Goal: Task Accomplishment & Management: Manage account settings

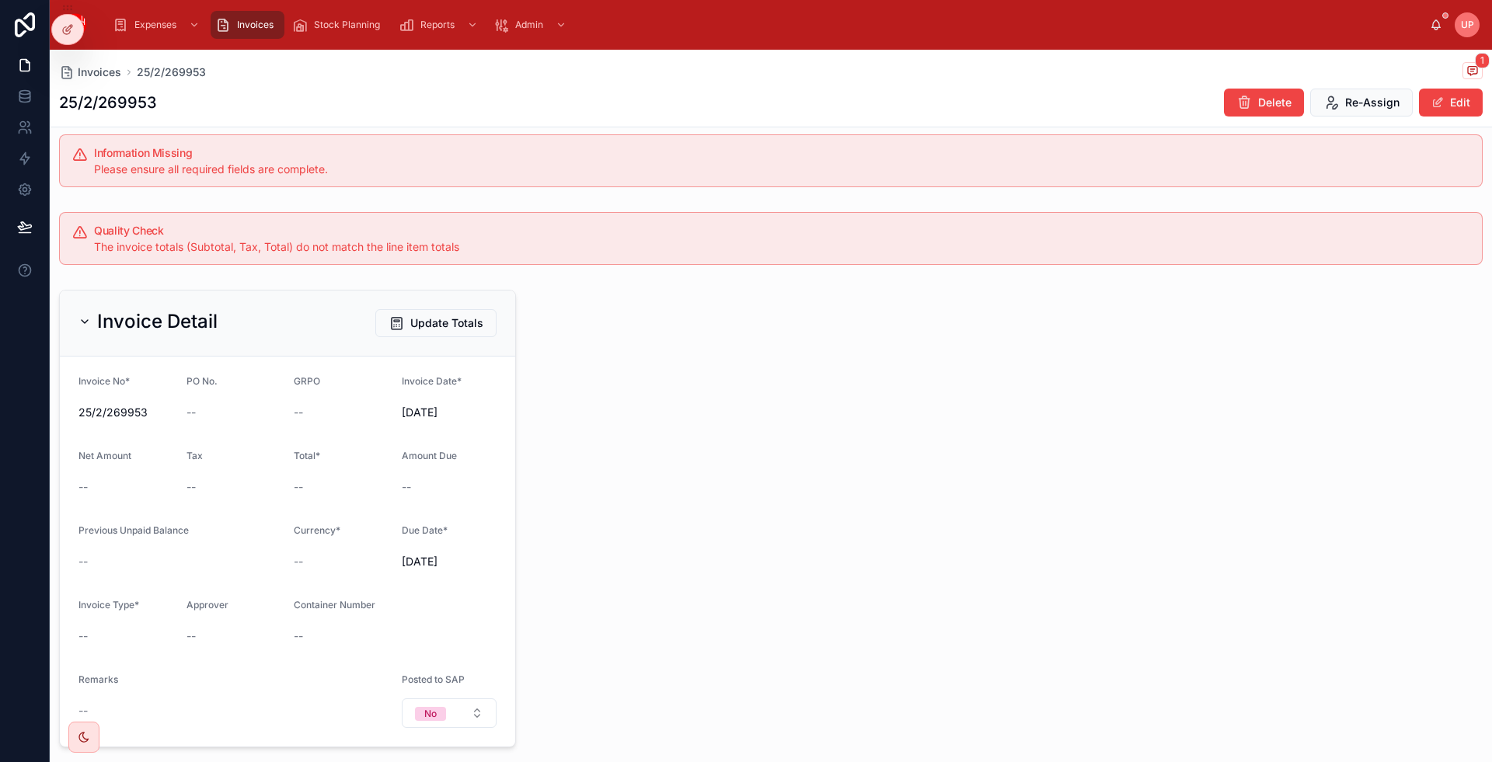
scroll to position [445, 0]
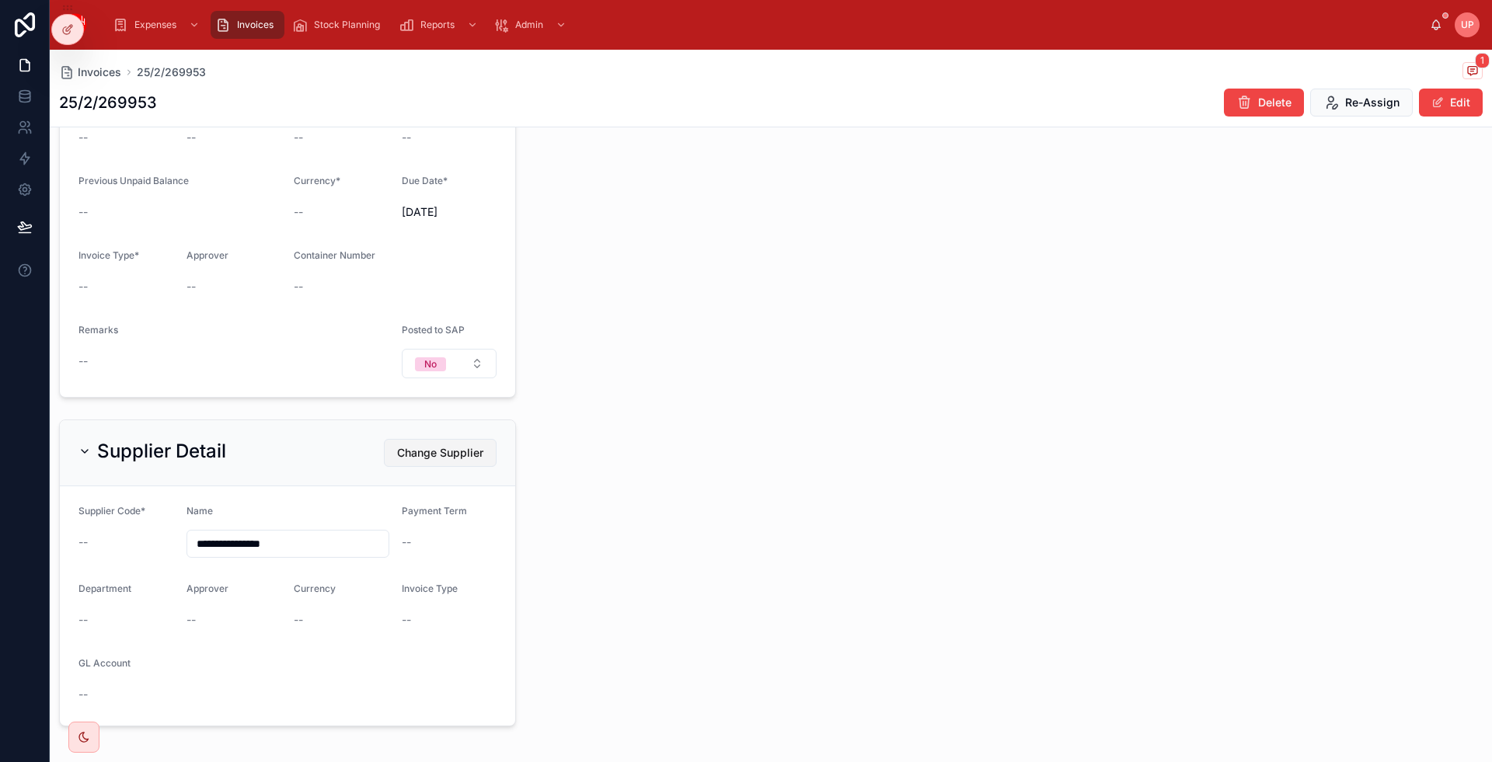
click at [440, 450] on span "Change Supplier" at bounding box center [440, 453] width 86 height 16
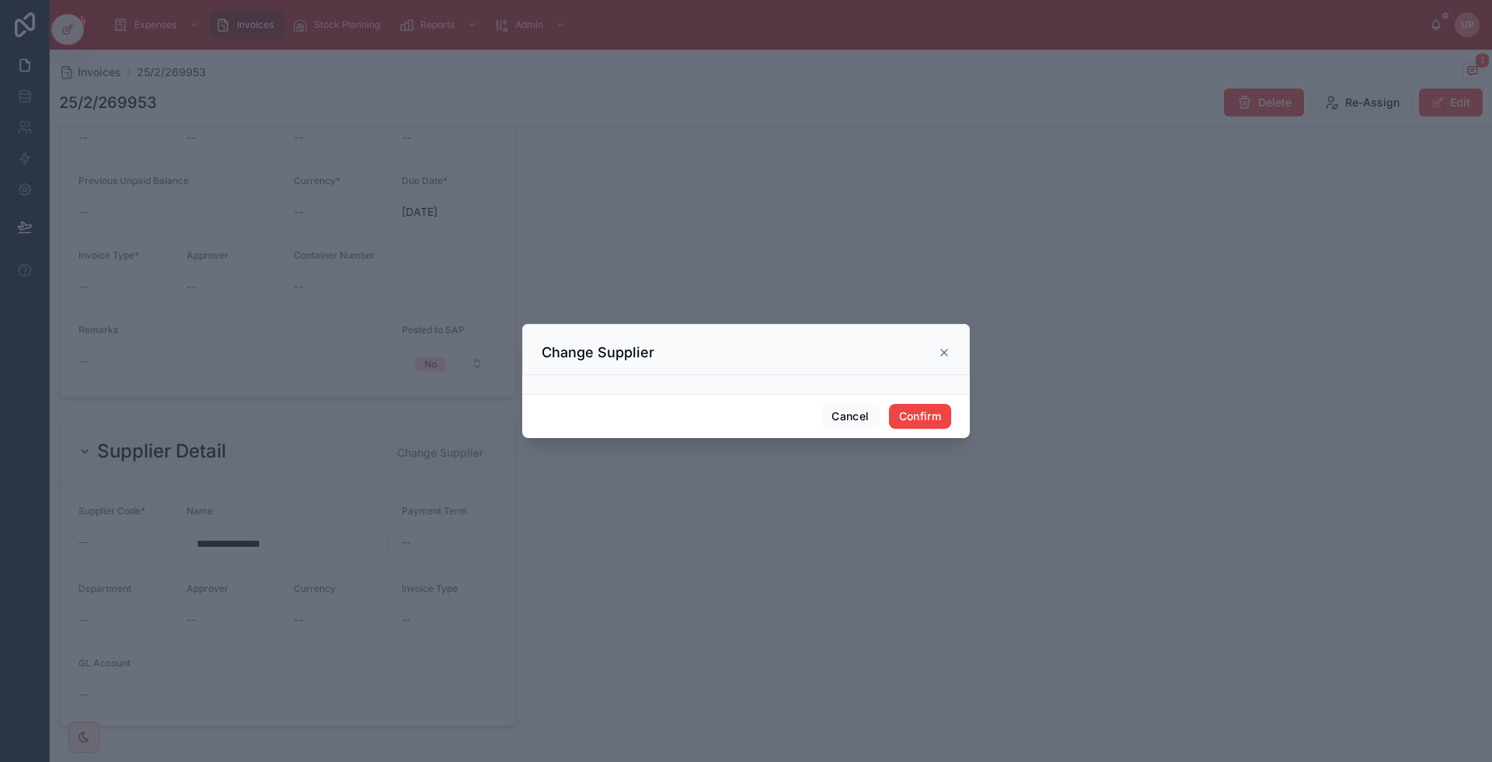
click at [632, 382] on div at bounding box center [746, 384] width 448 height 19
click at [843, 413] on button "Cancel" at bounding box center [850, 416] width 58 height 25
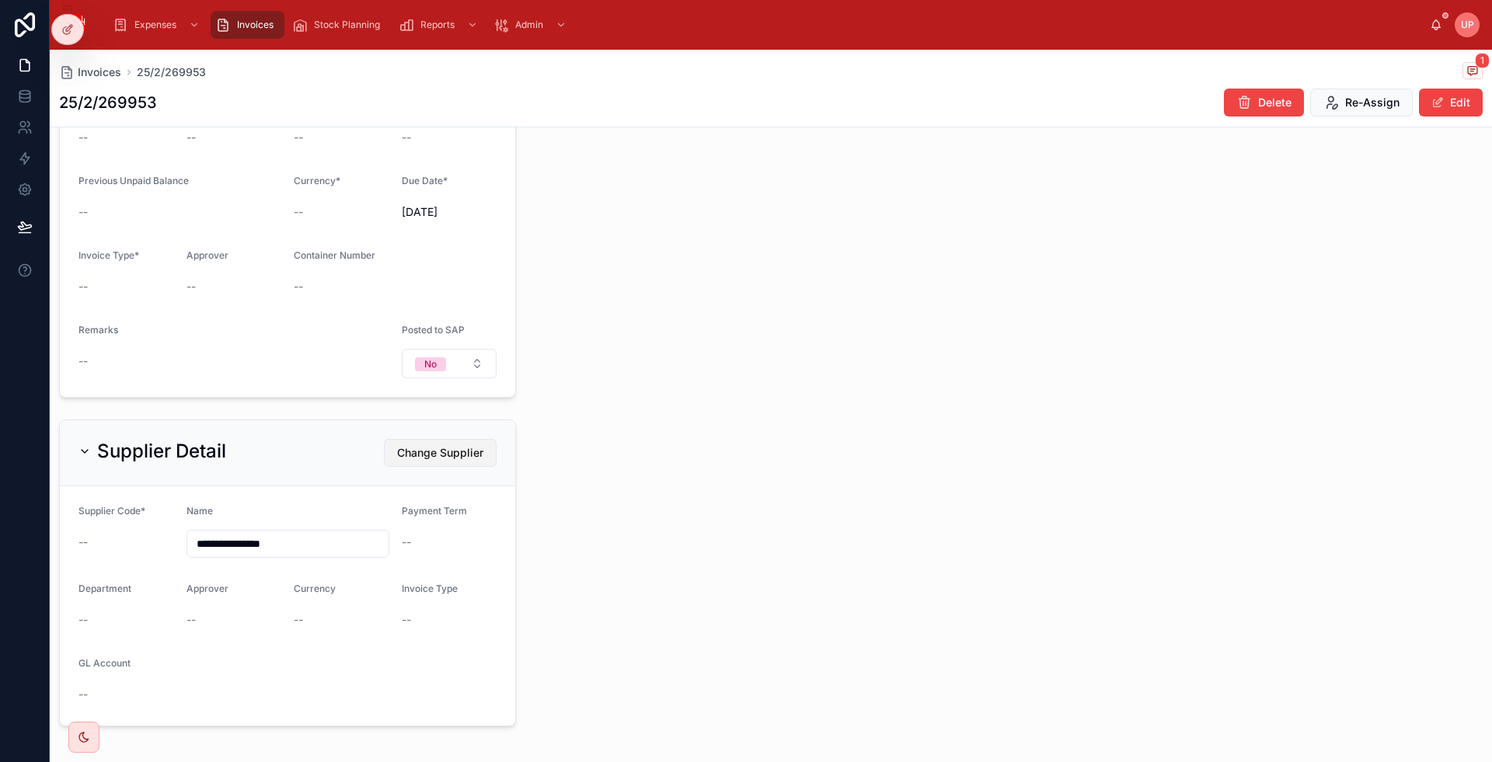
click at [437, 445] on span "Change Supplier" at bounding box center [440, 453] width 86 height 16
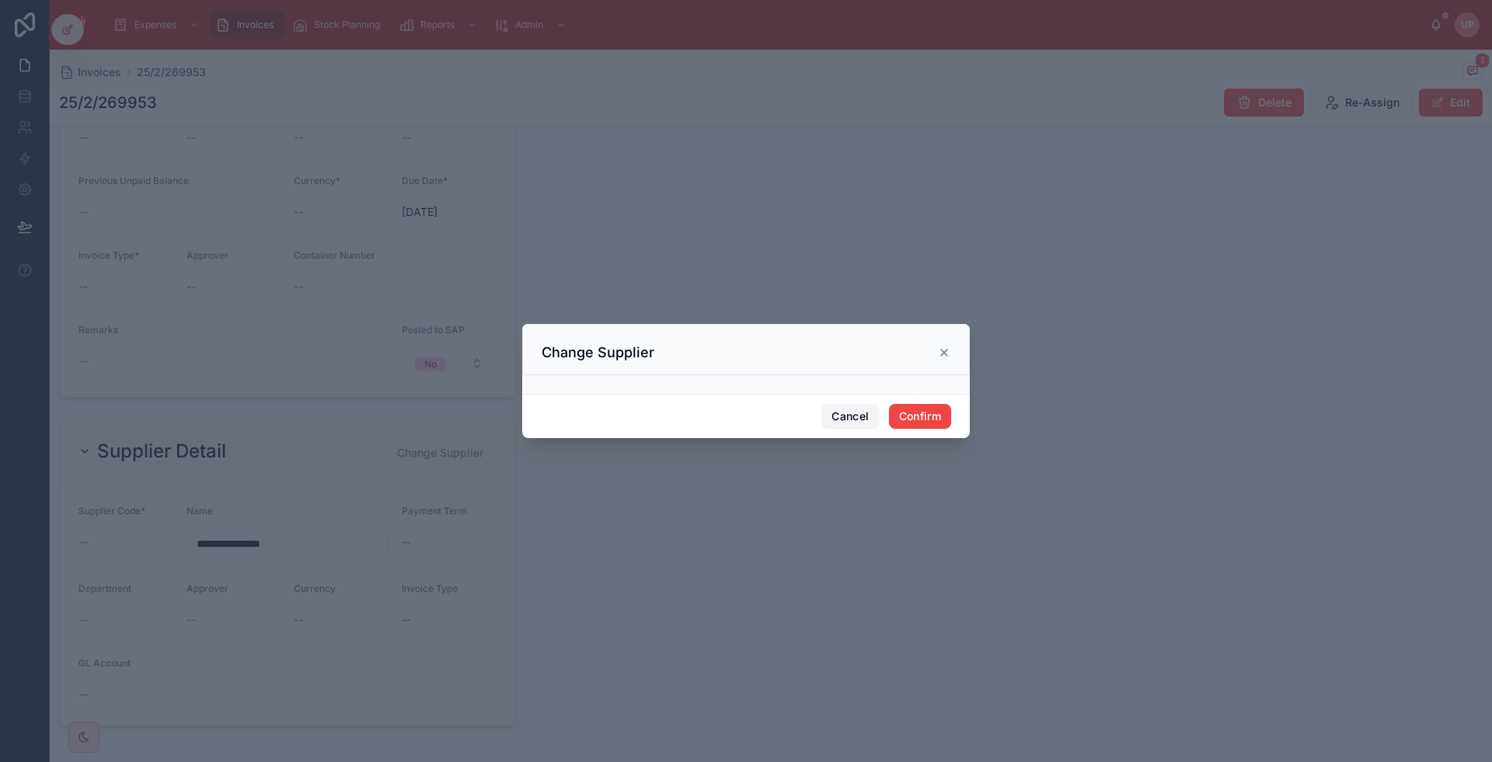
click at [847, 417] on button "Cancel" at bounding box center [850, 416] width 58 height 25
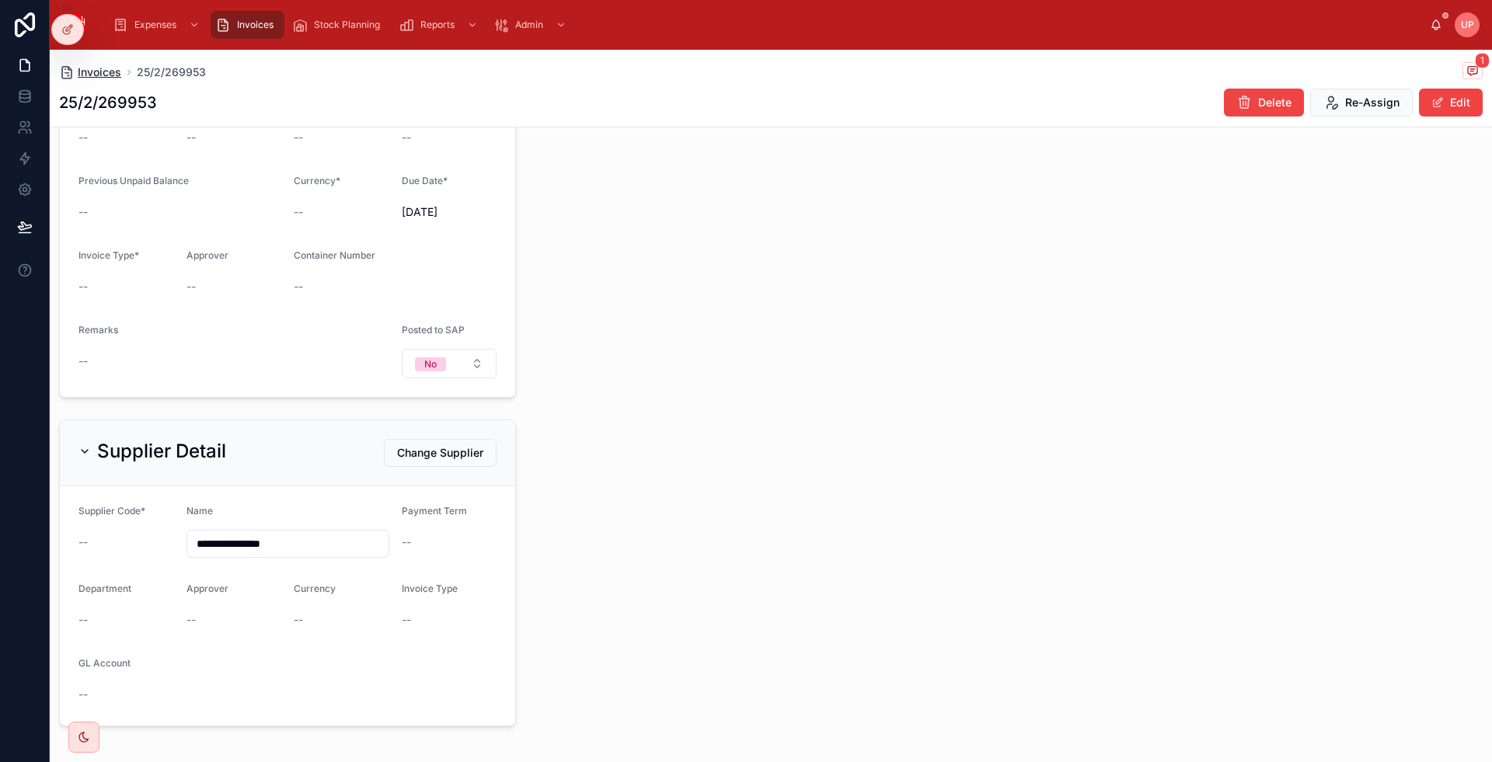
click at [113, 71] on span "Invoices" at bounding box center [100, 72] width 44 height 16
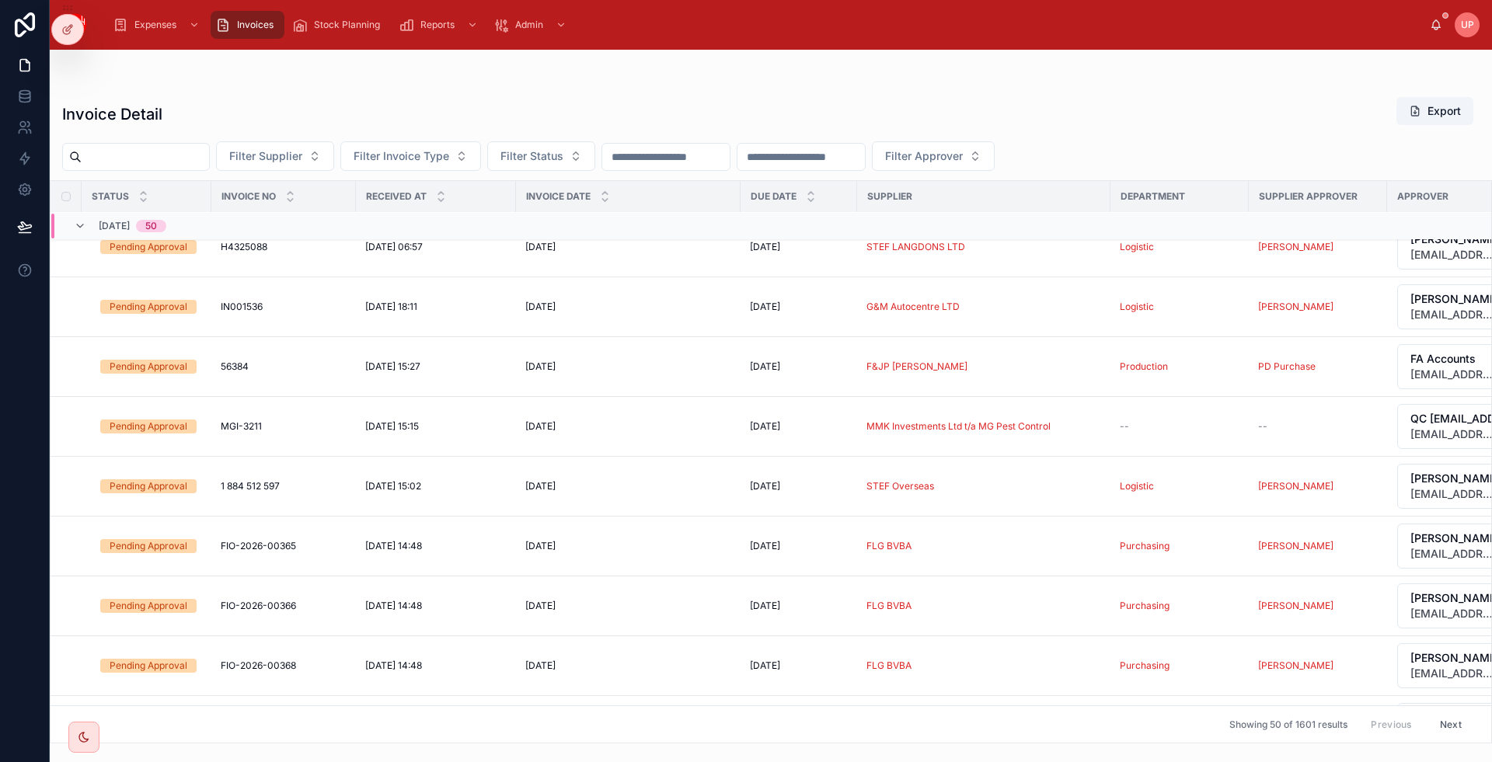
scroll to position [2019, 0]
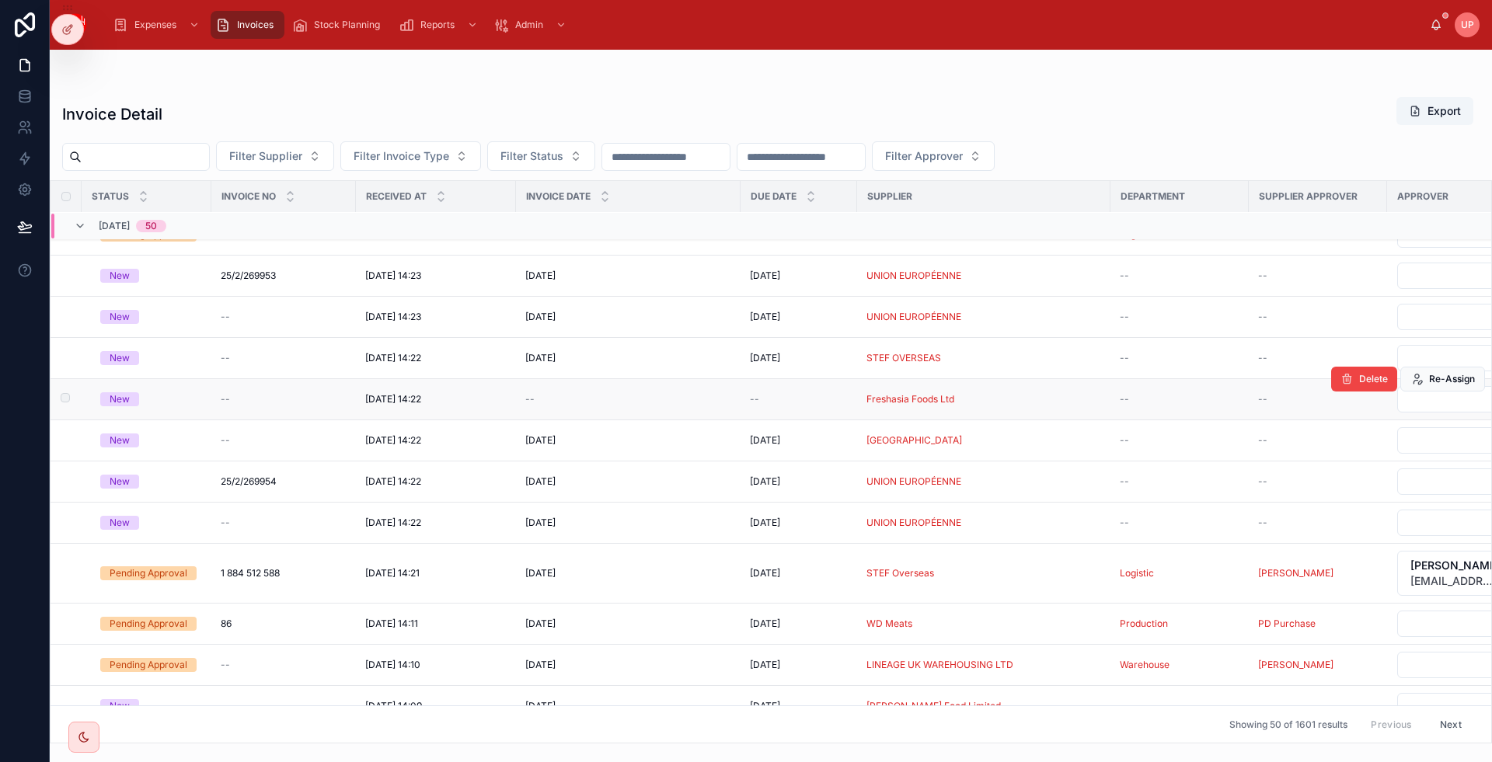
click at [117, 398] on div "New" at bounding box center [120, 399] width 20 height 14
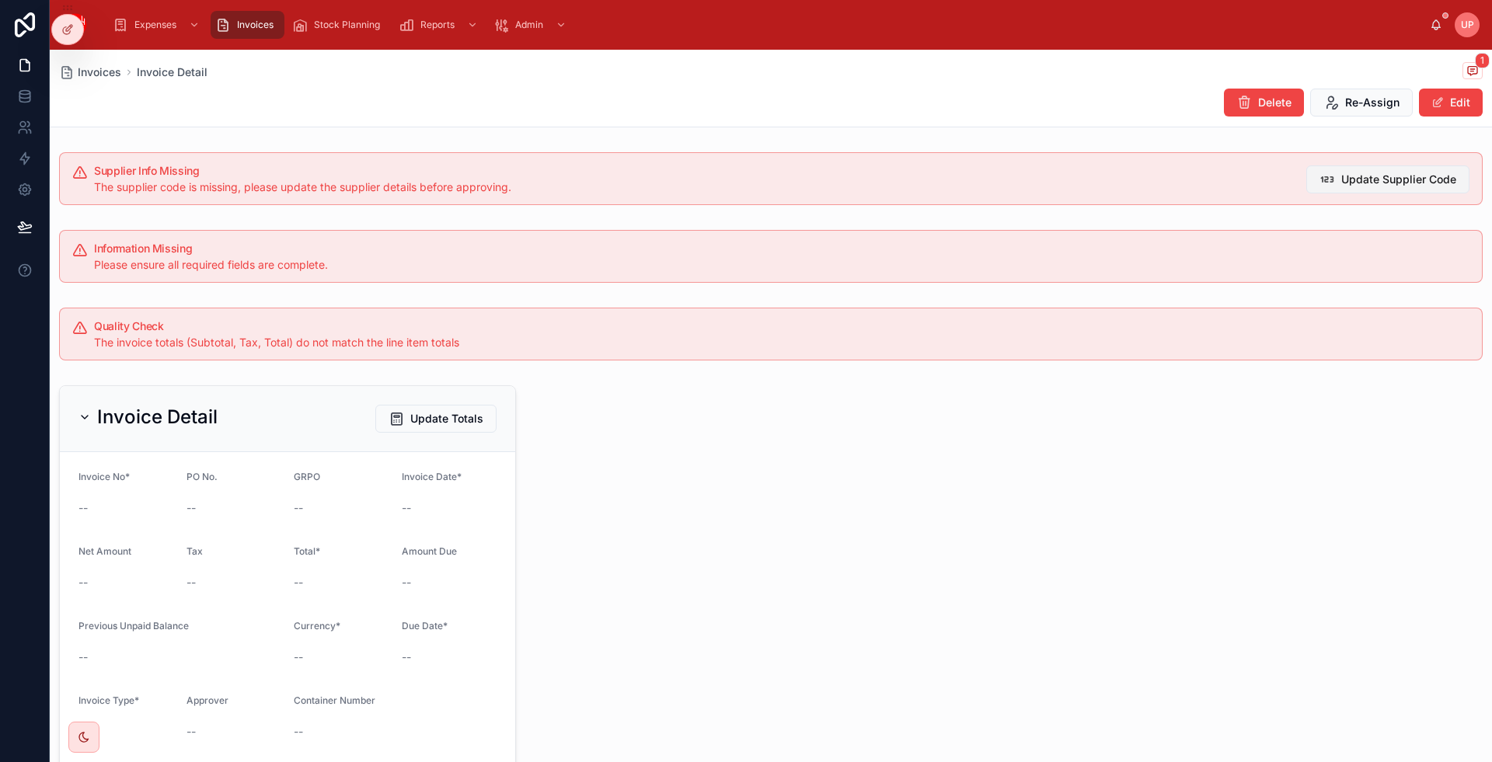
click at [1399, 179] on span "Update Supplier Code" at bounding box center [1398, 180] width 115 height 16
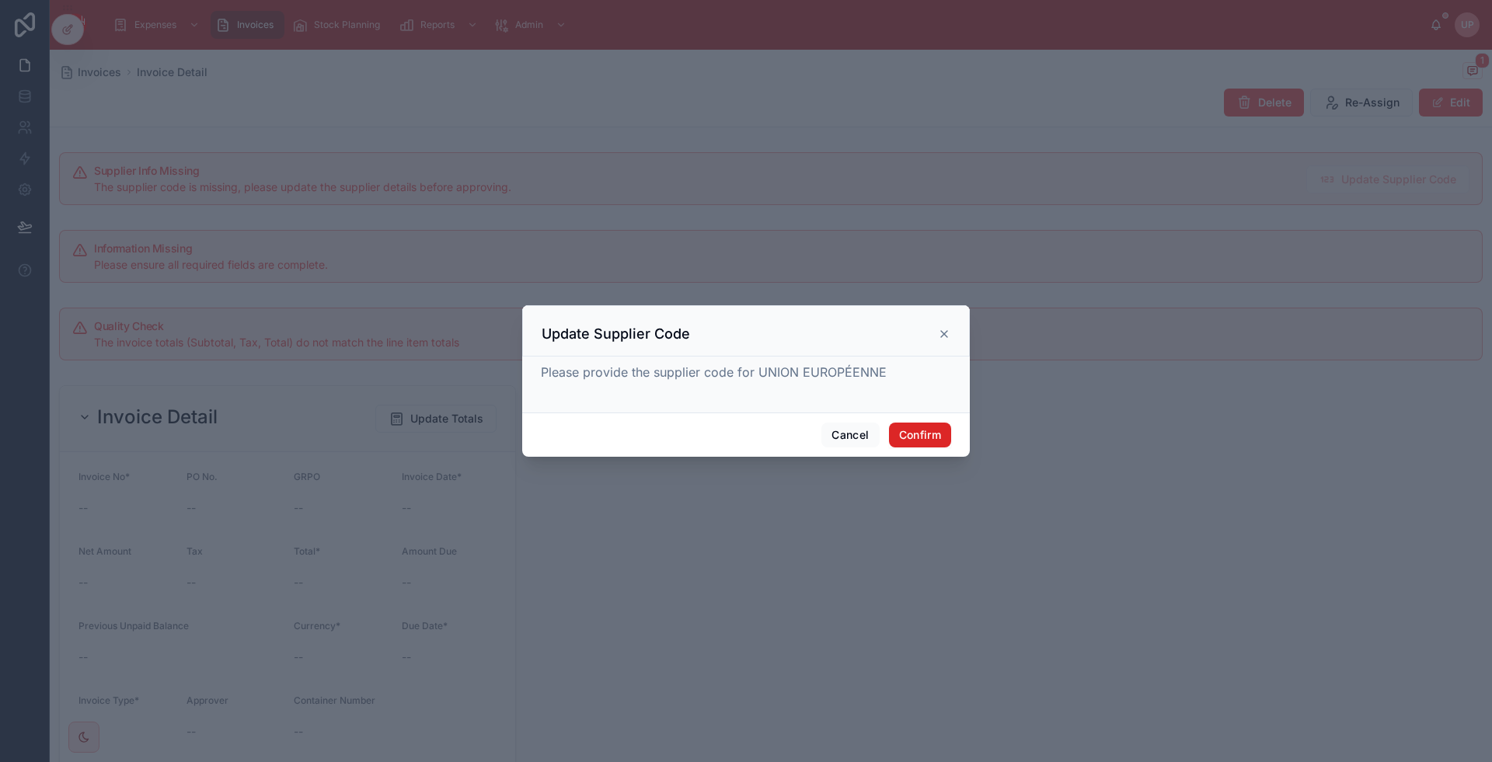
click at [906, 423] on button "Confirm" at bounding box center [920, 435] width 62 height 25
click at [936, 438] on button "Confirm" at bounding box center [920, 435] width 62 height 25
click at [931, 430] on button "Confirm" at bounding box center [920, 435] width 62 height 25
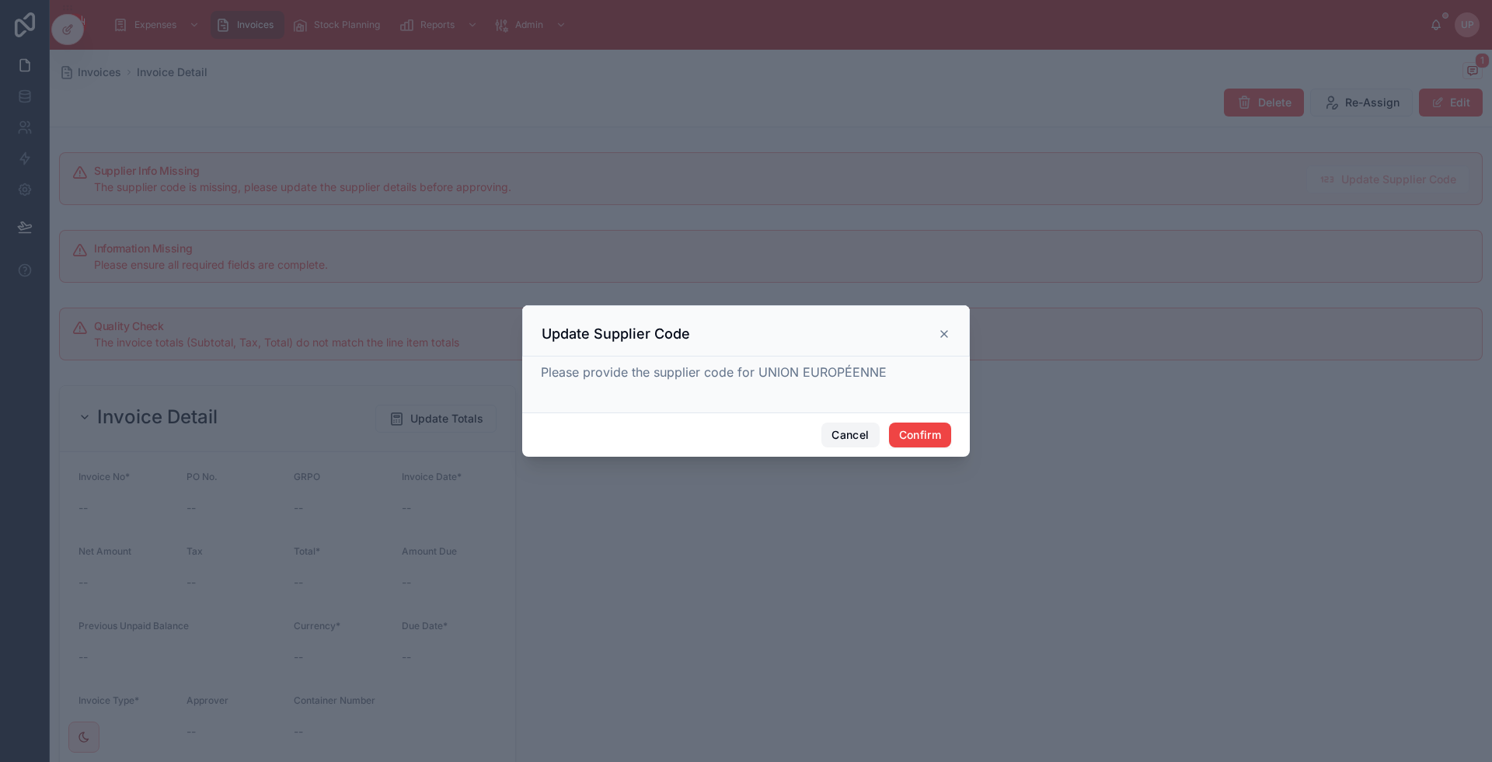
click at [839, 433] on button "Cancel" at bounding box center [850, 435] width 58 height 25
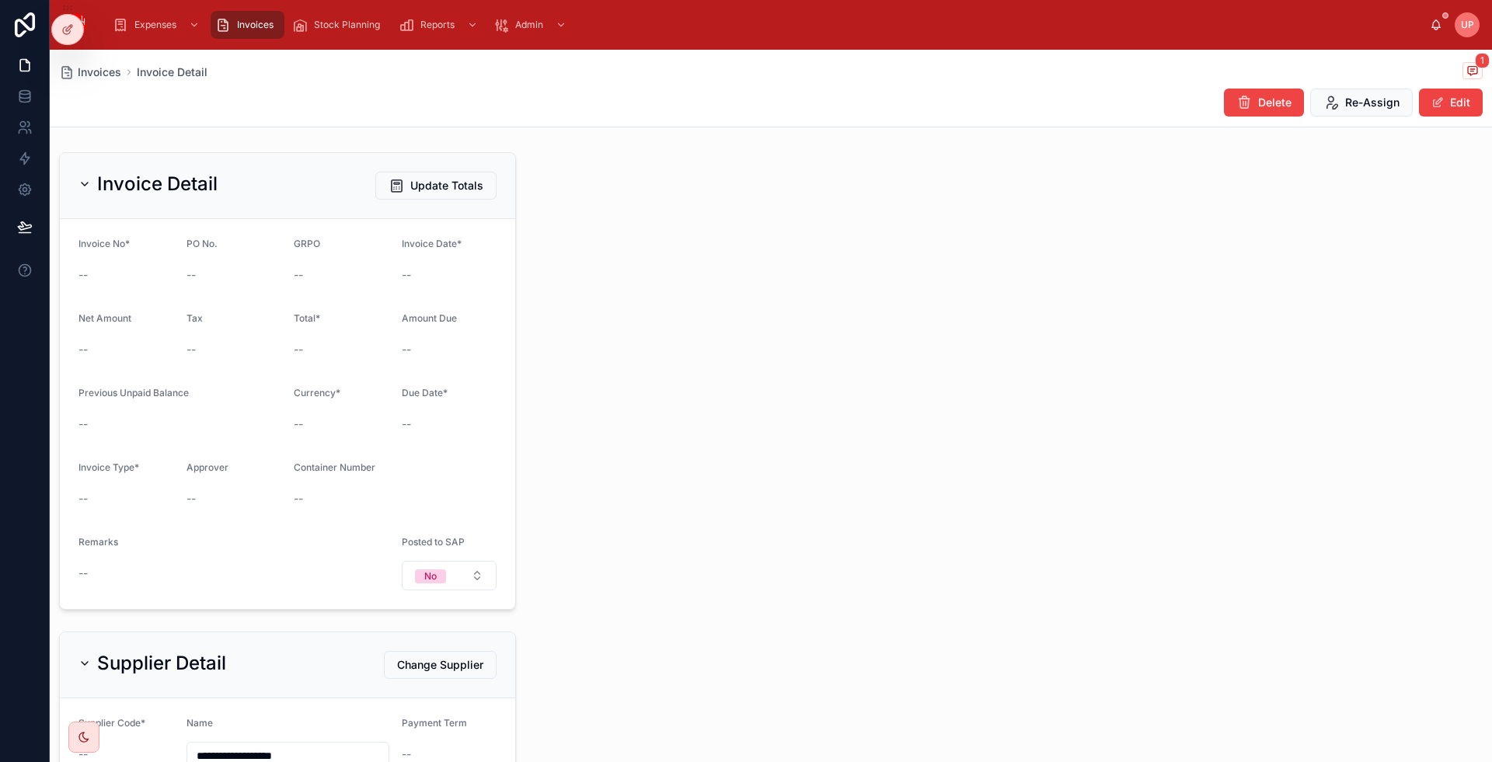
scroll to position [466, 0]
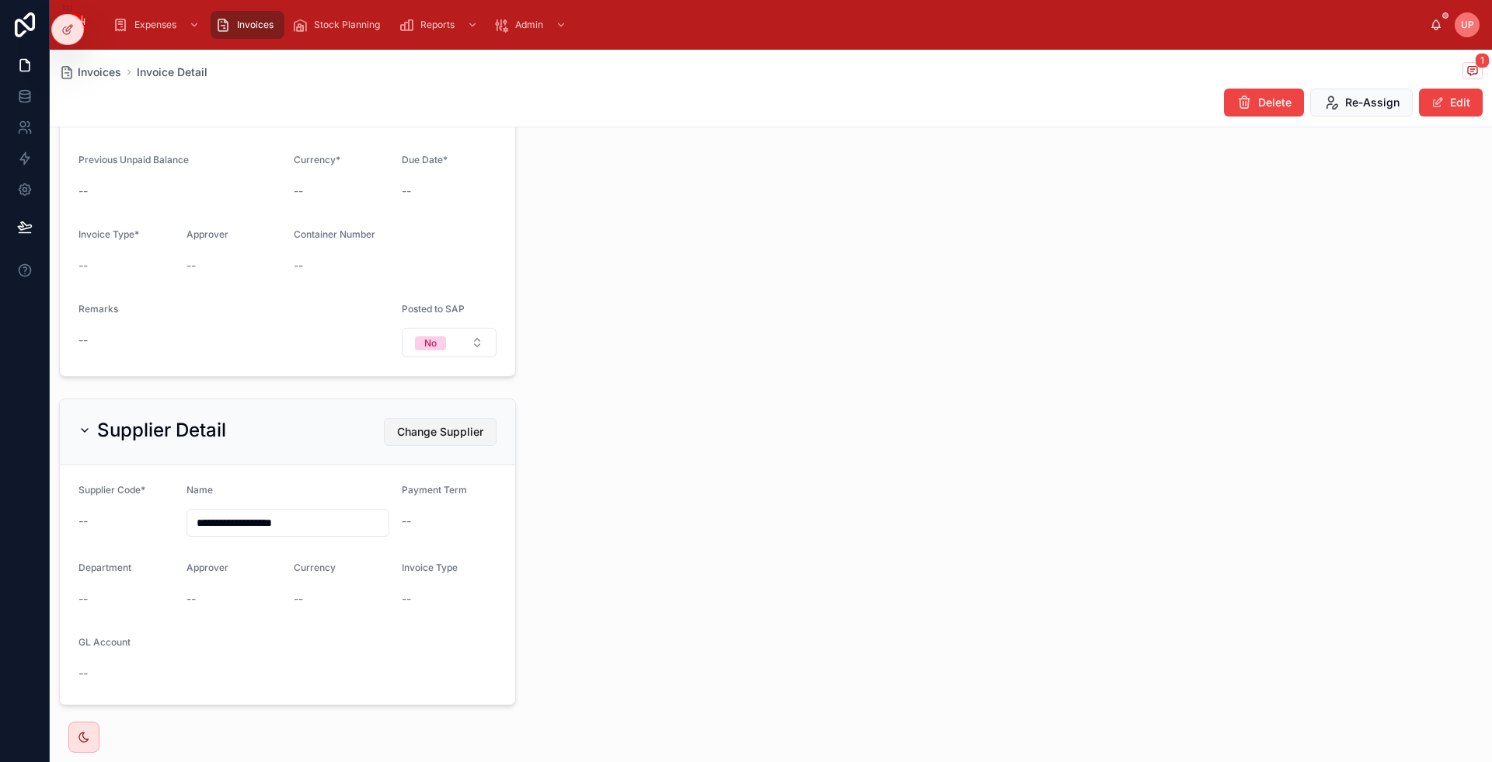
click at [446, 434] on span "Change Supplier" at bounding box center [440, 432] width 86 height 16
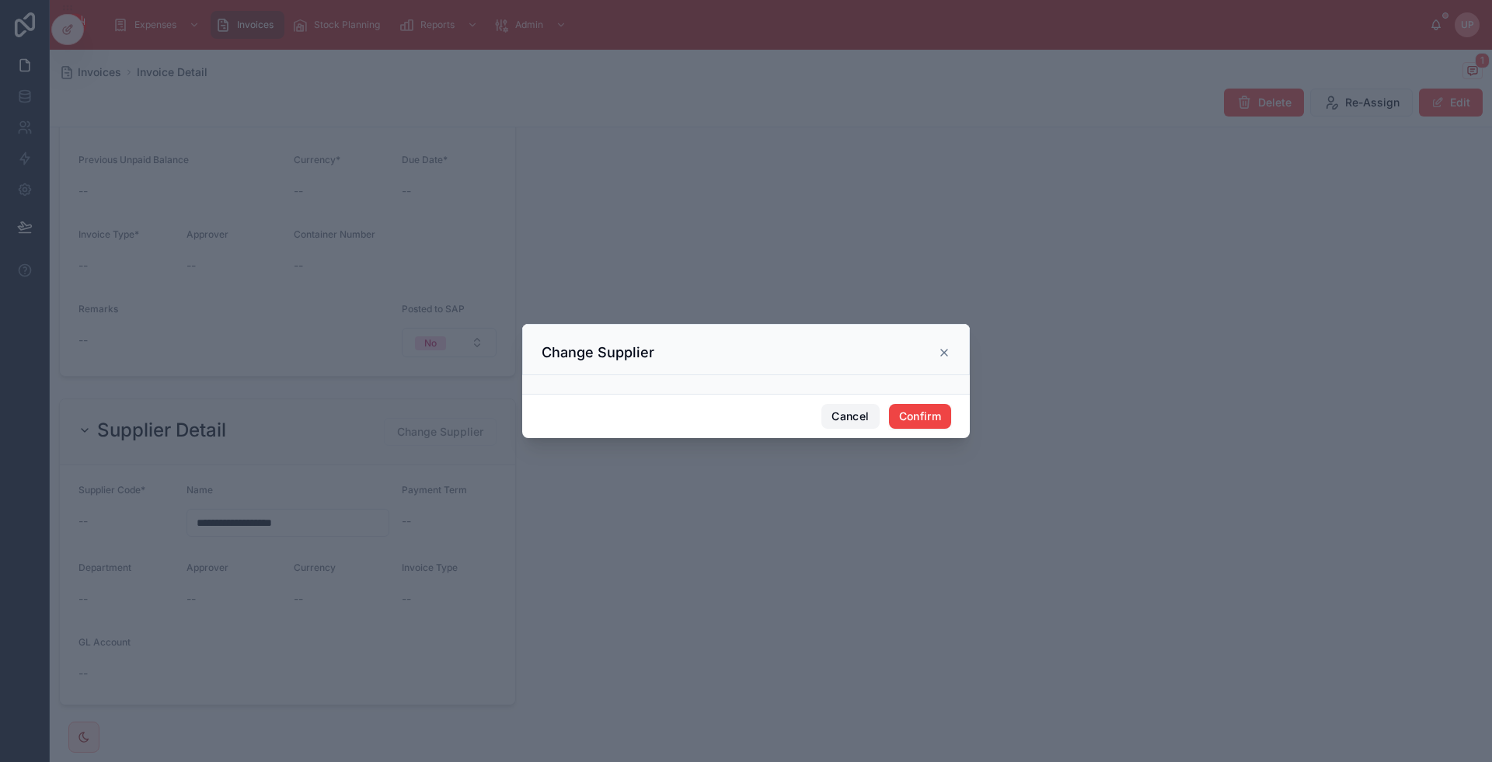
click at [837, 413] on button "Cancel" at bounding box center [850, 416] width 58 height 25
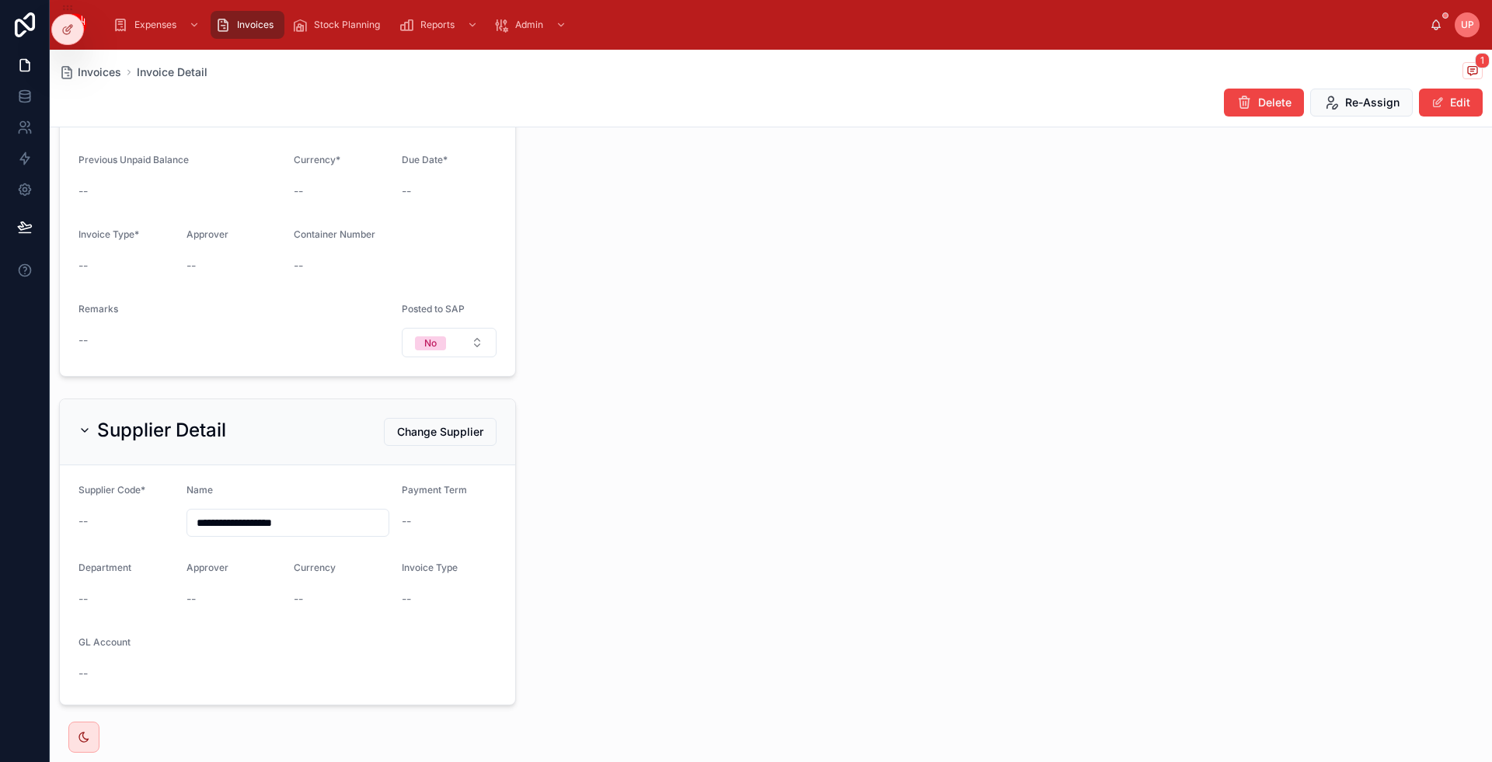
click at [256, 26] on span "Invoices" at bounding box center [255, 25] width 37 height 12
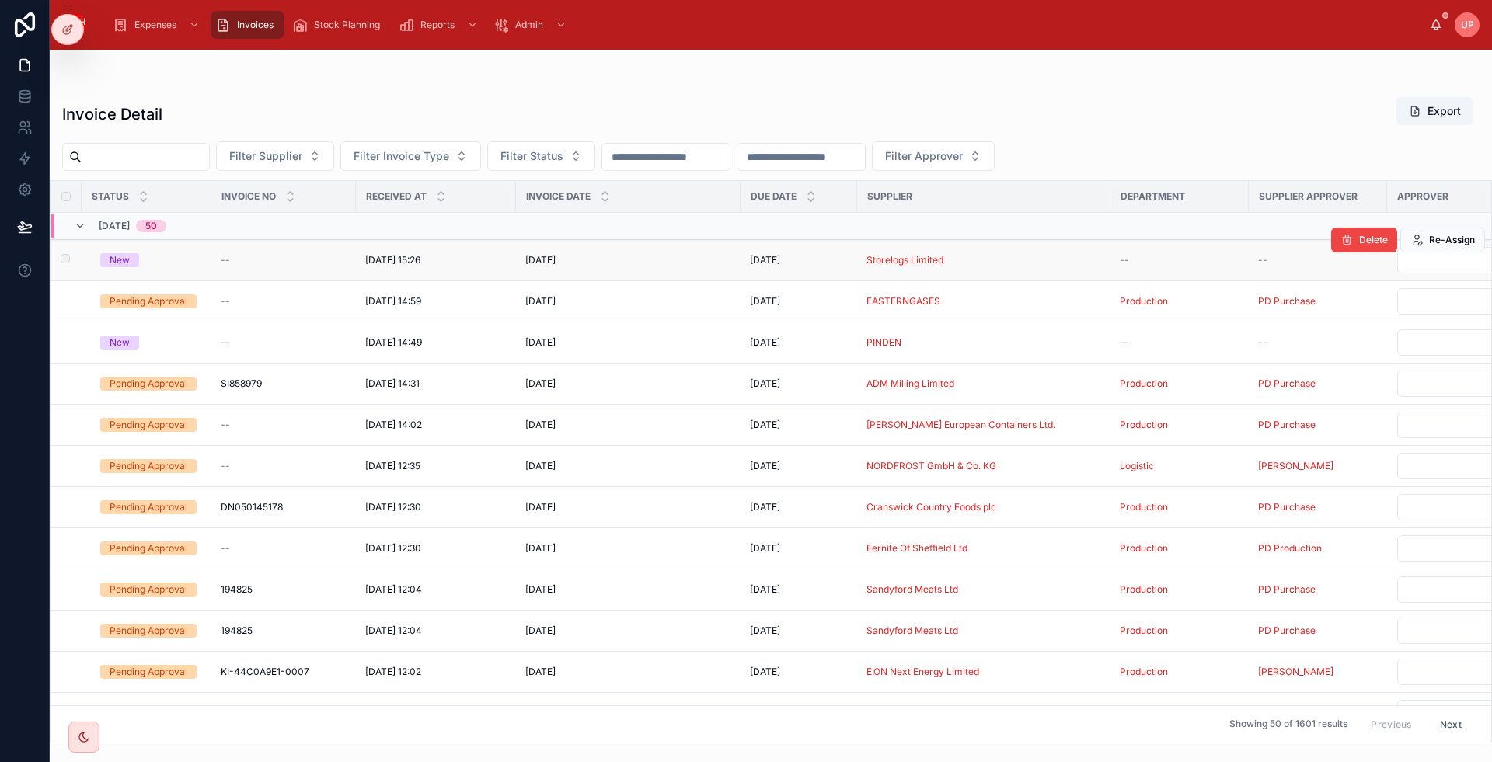
click at [113, 256] on div "New" at bounding box center [120, 260] width 20 height 14
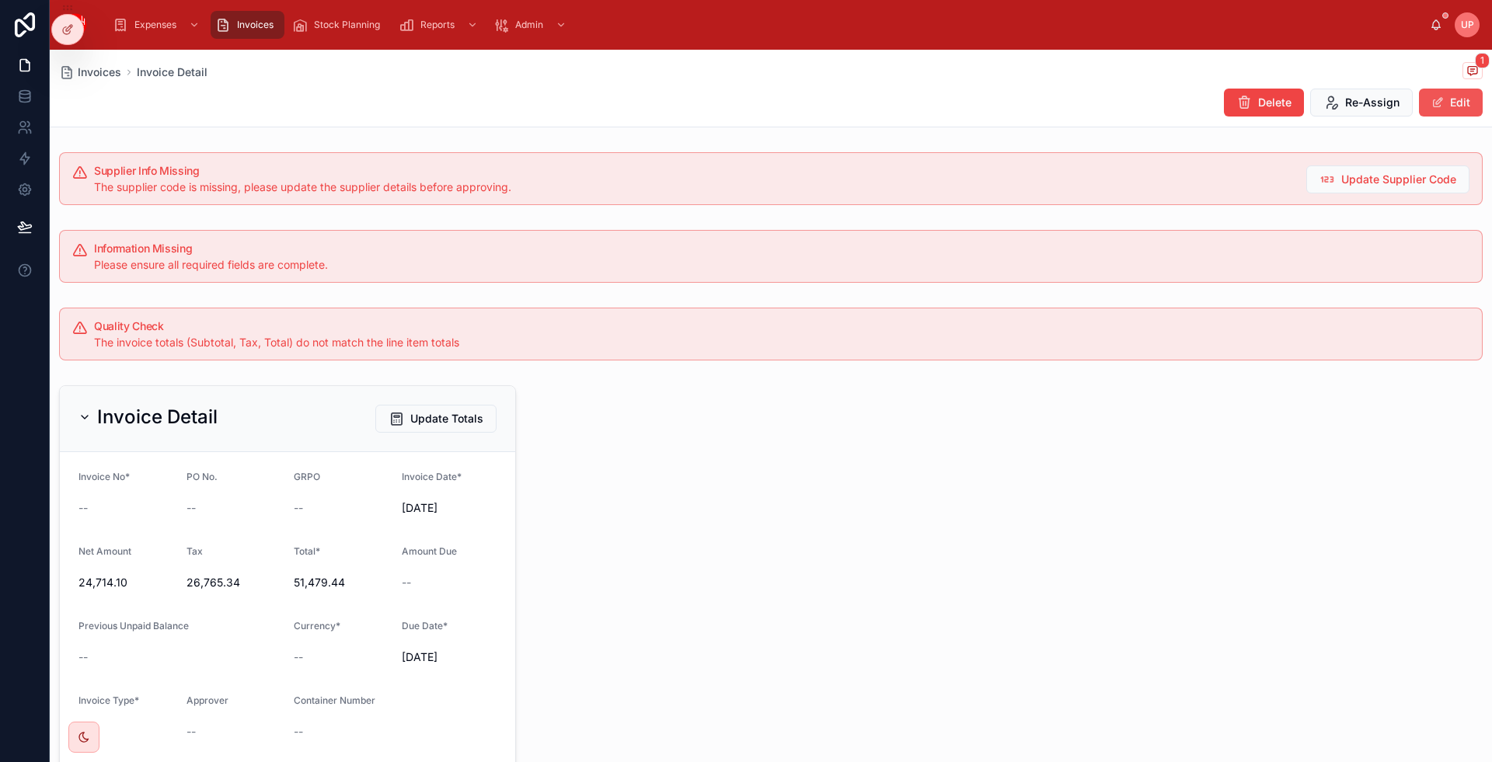
click at [1430, 104] on button "Edit" at bounding box center [1451, 103] width 64 height 28
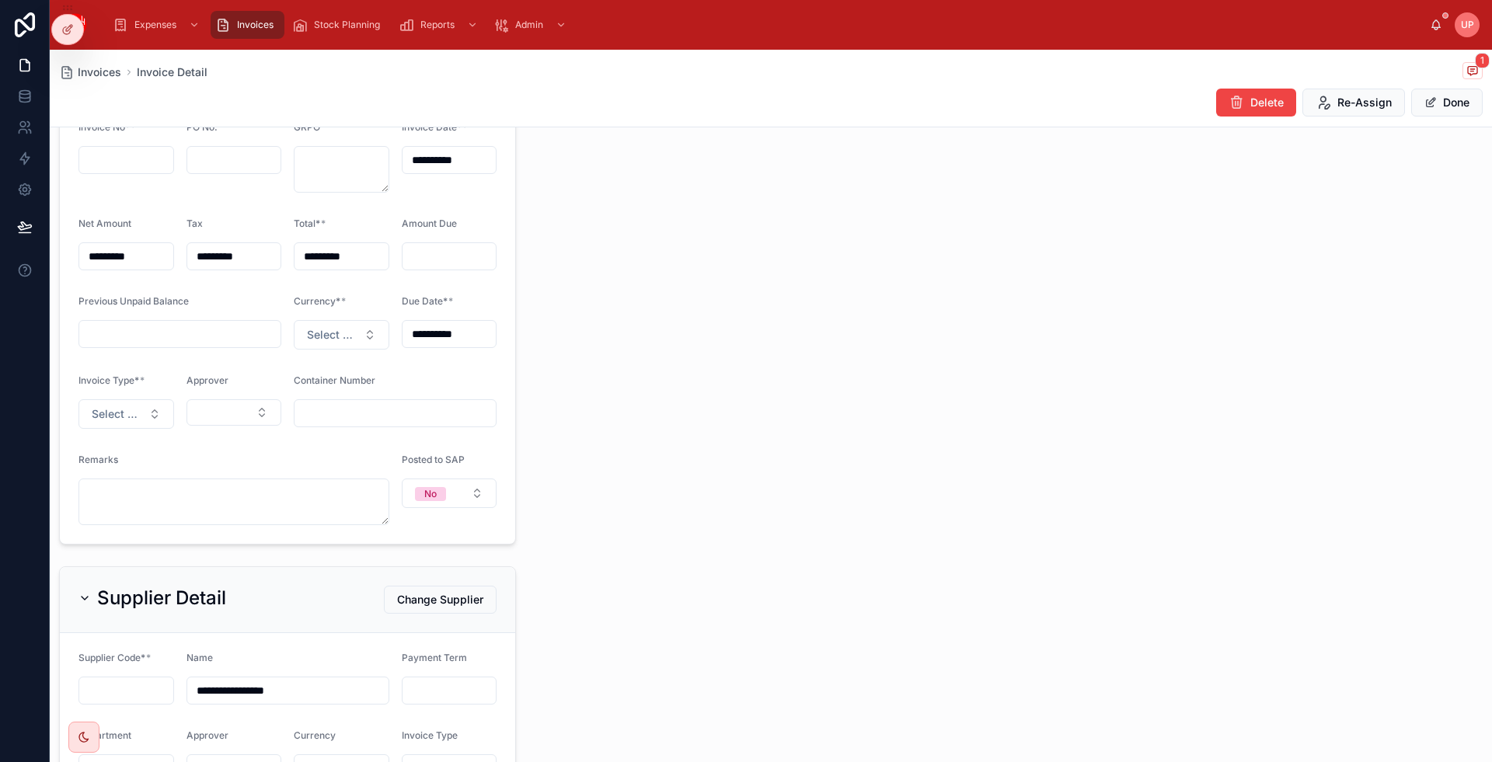
scroll to position [466, 0]
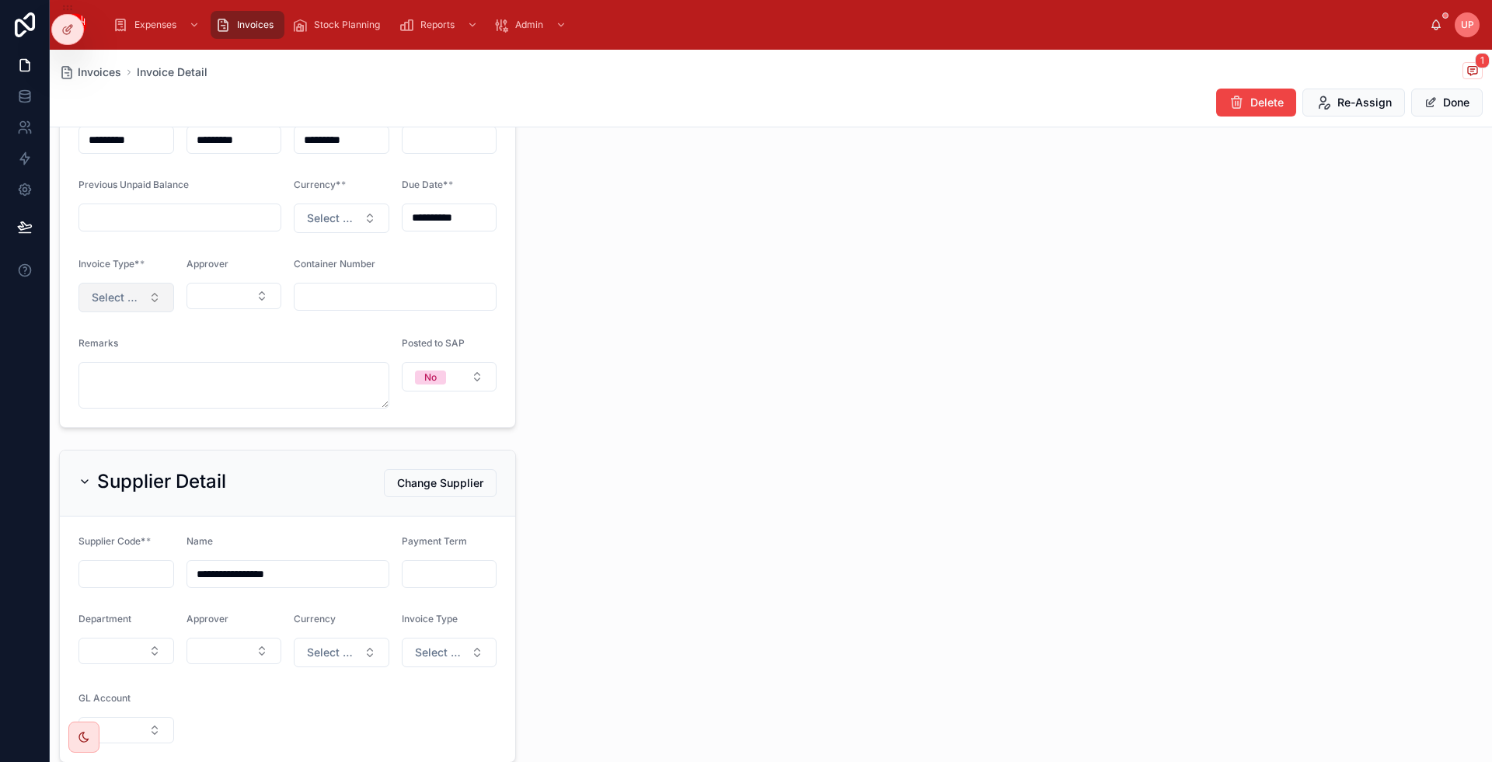
click at [134, 292] on span "Select a Invoice Type" at bounding box center [117, 298] width 51 height 16
click at [67, 383] on div "Service" at bounding box center [65, 381] width 34 height 12
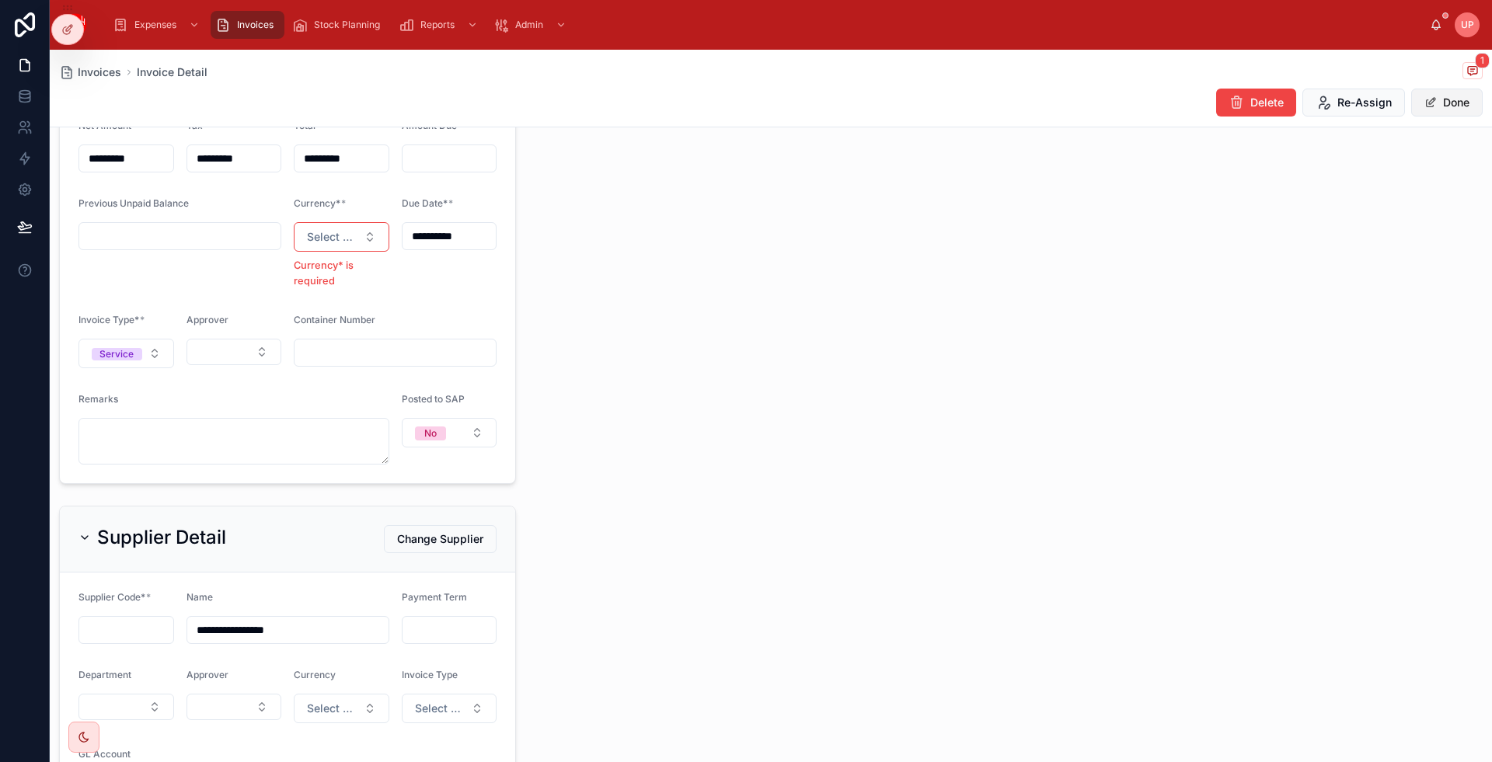
click at [1441, 101] on button "Done" at bounding box center [1446, 103] width 71 height 28
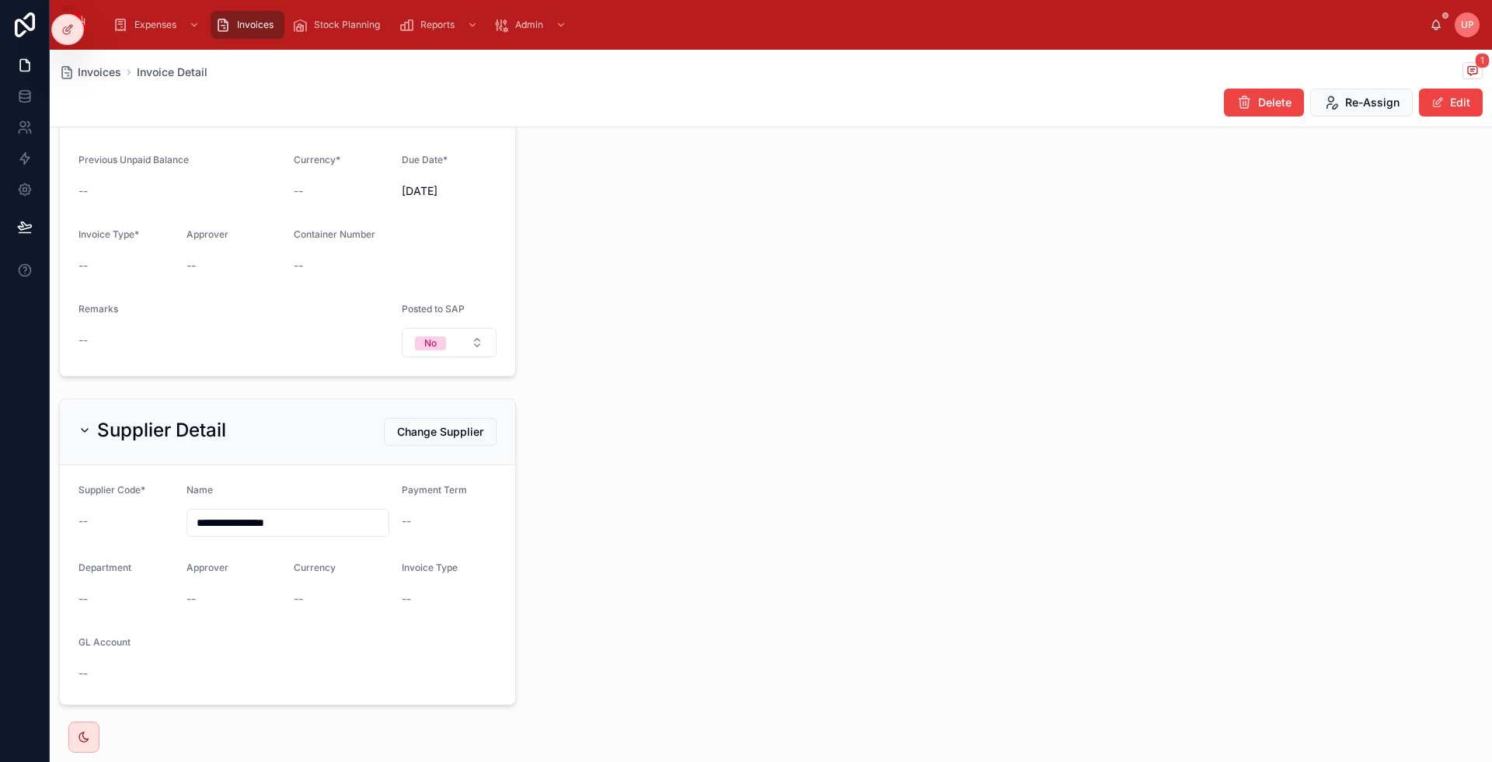
scroll to position [350, 0]
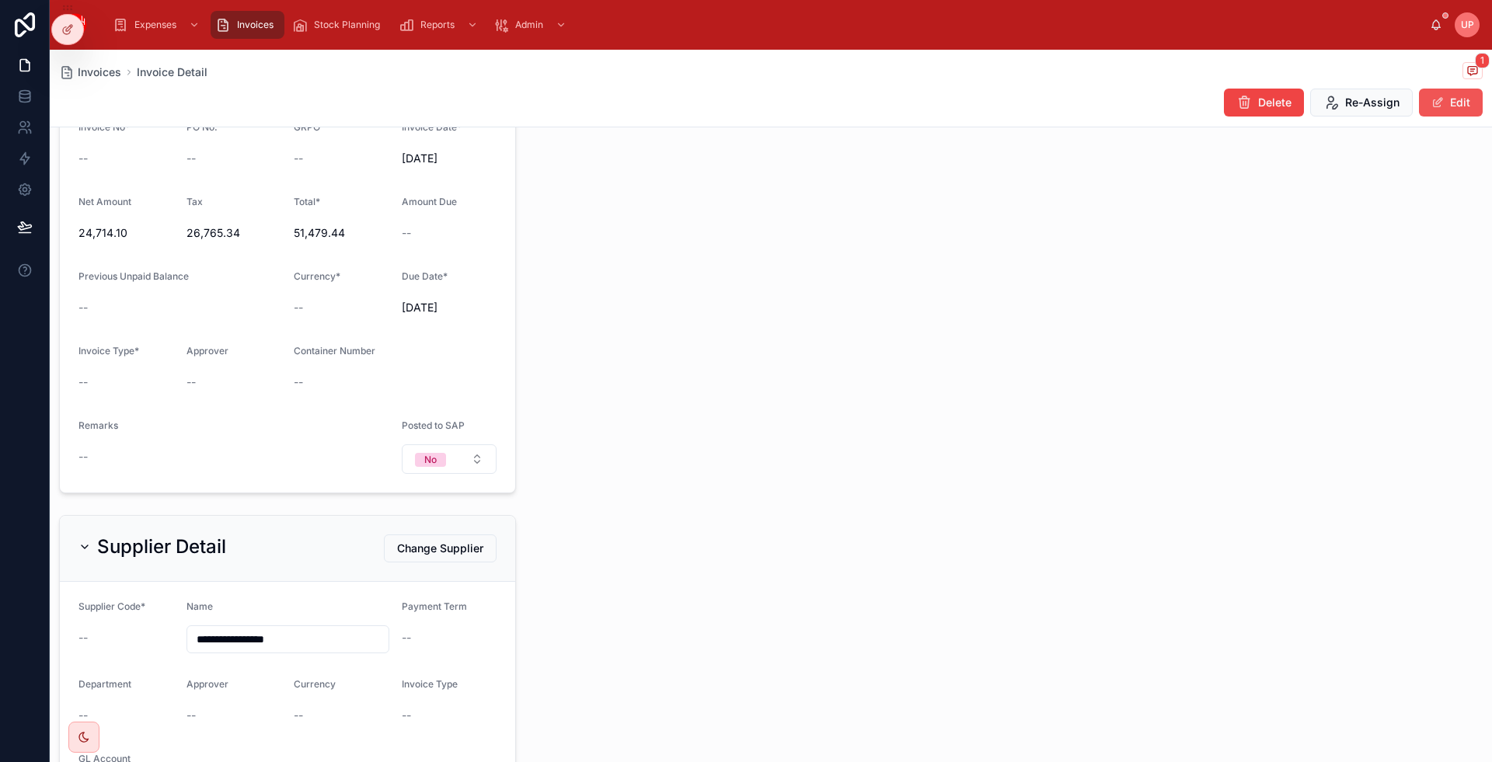
click at [1431, 101] on span at bounding box center [1437, 102] width 12 height 12
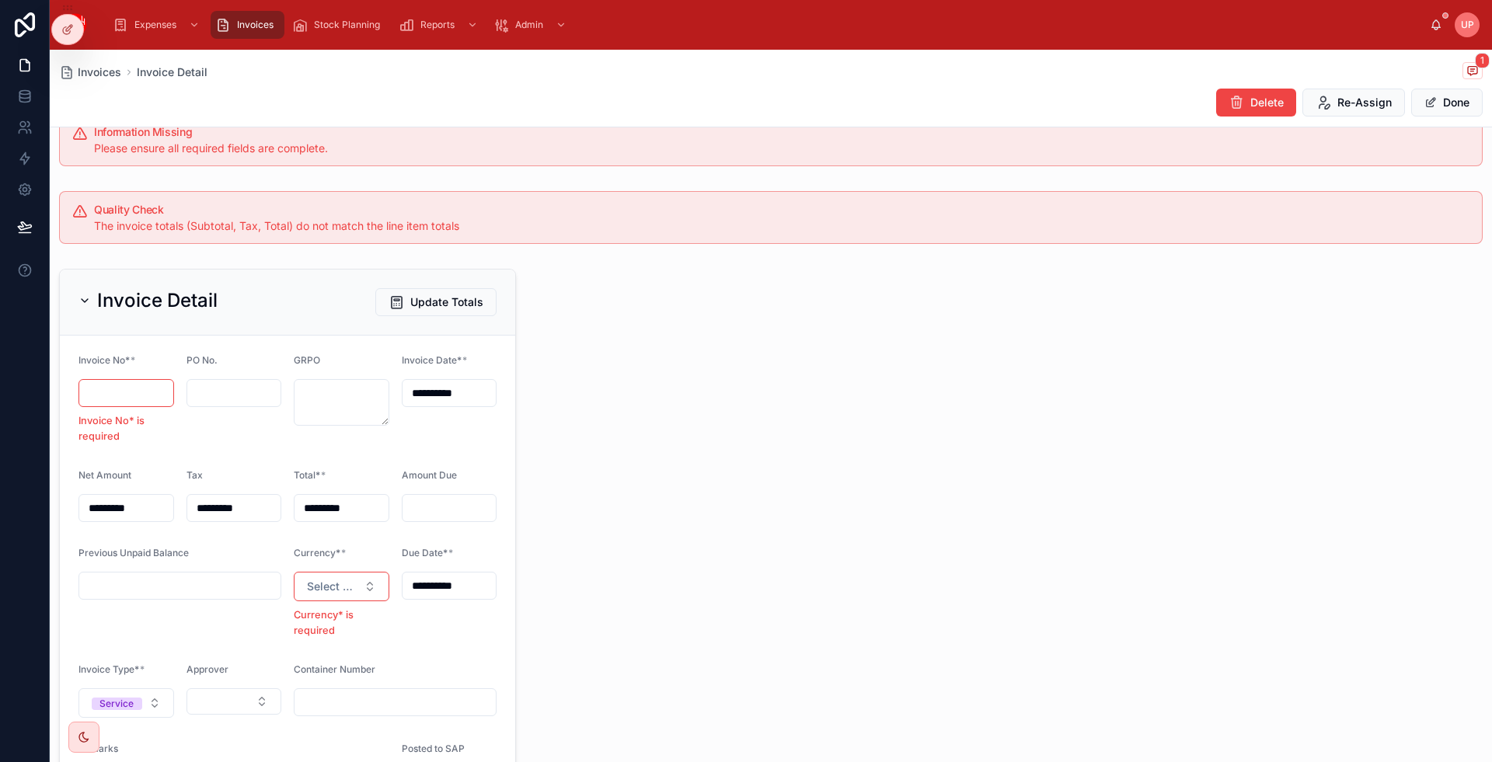
scroll to position [233, 0]
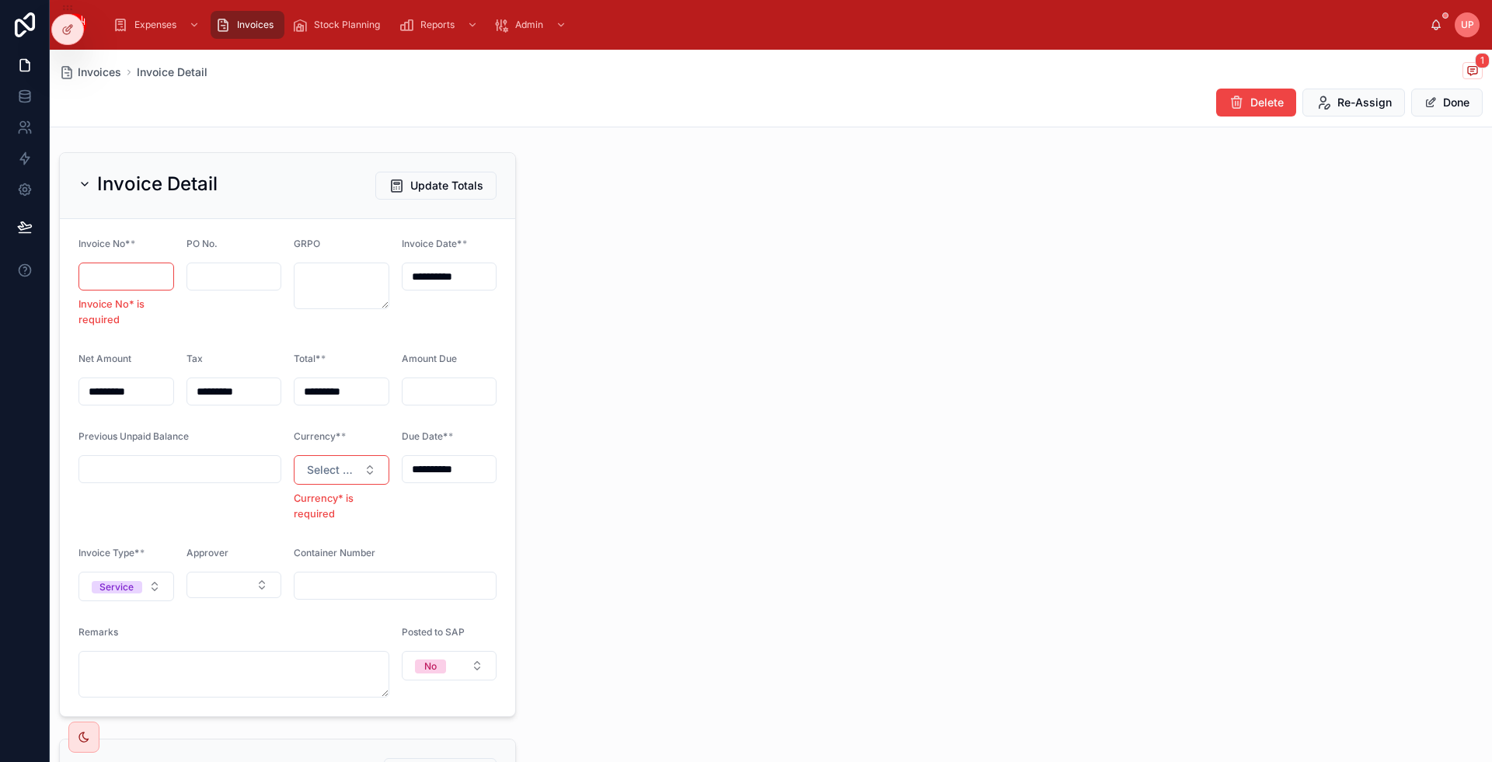
click at [141, 271] on input "text" at bounding box center [126, 277] width 94 height 22
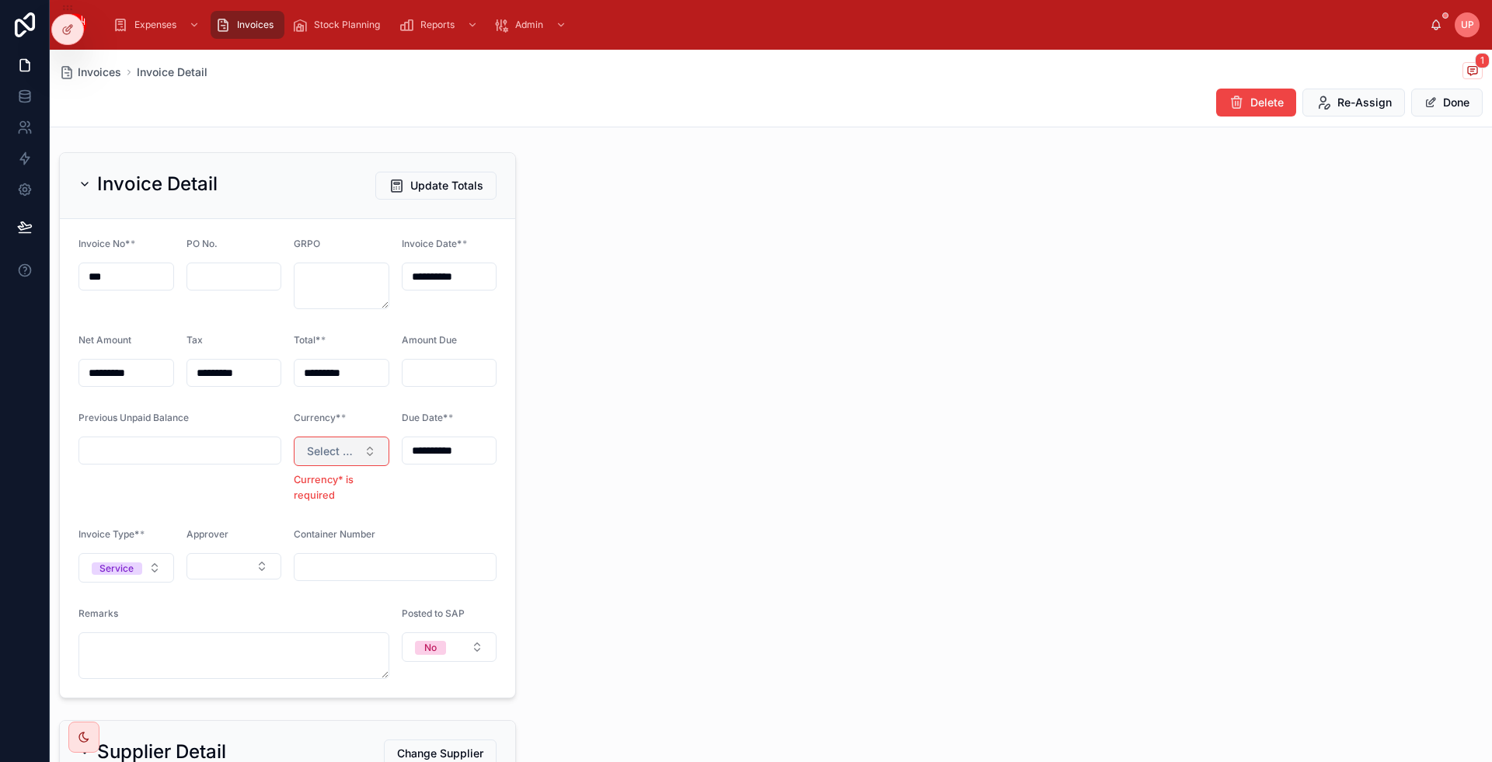
type input "***"
click at [320, 448] on span "Select a Currency" at bounding box center [332, 452] width 51 height 16
drag, startPoint x: 274, startPoint y: 573, endPoint x: 301, endPoint y: 556, distance: 32.5
click at [274, 572] on div "CAD CNY EUR GBP USD" at bounding box center [338, 561] width 186 height 117
click at [265, 577] on div "GBP" at bounding box center [269, 584] width 19 height 14
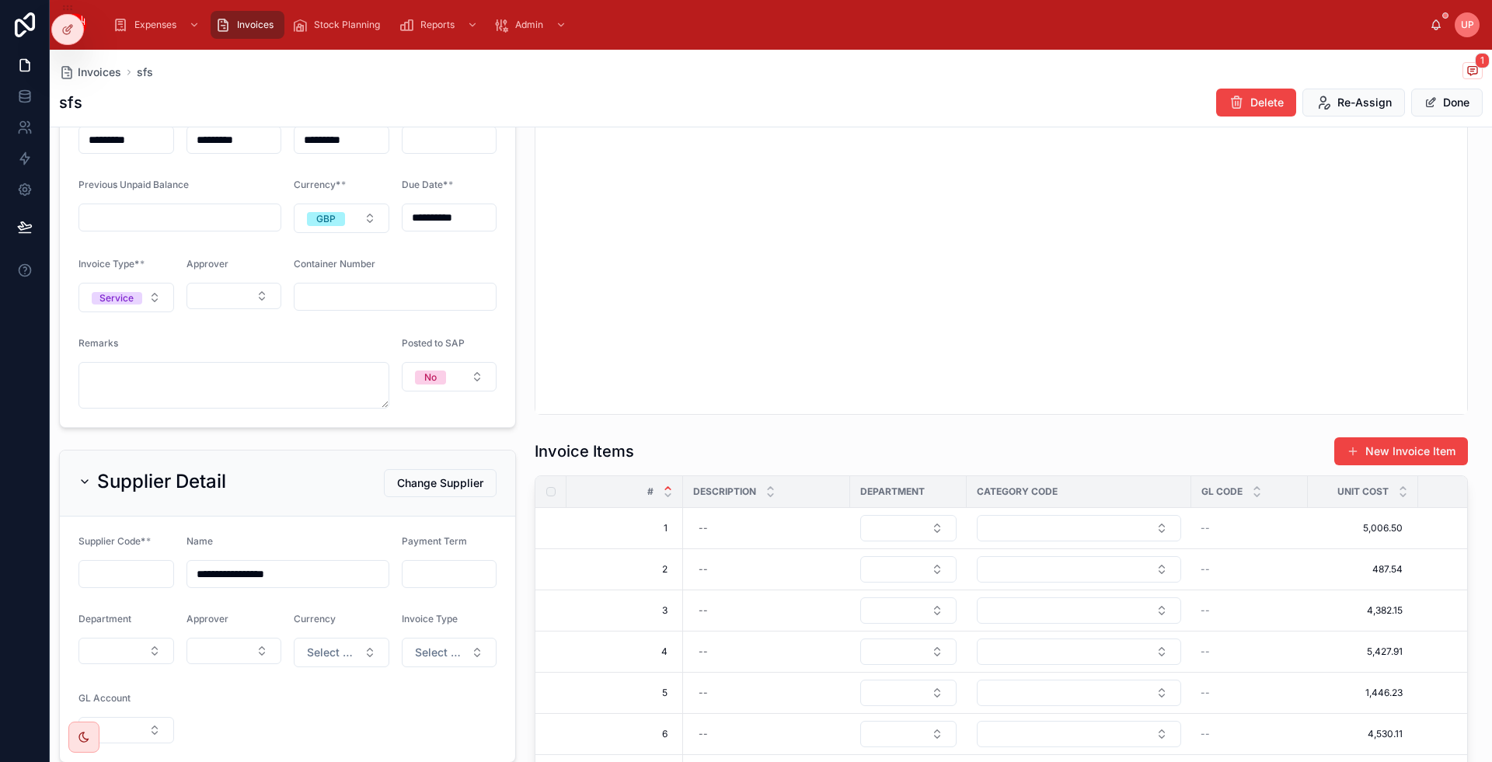
scroll to position [0, 0]
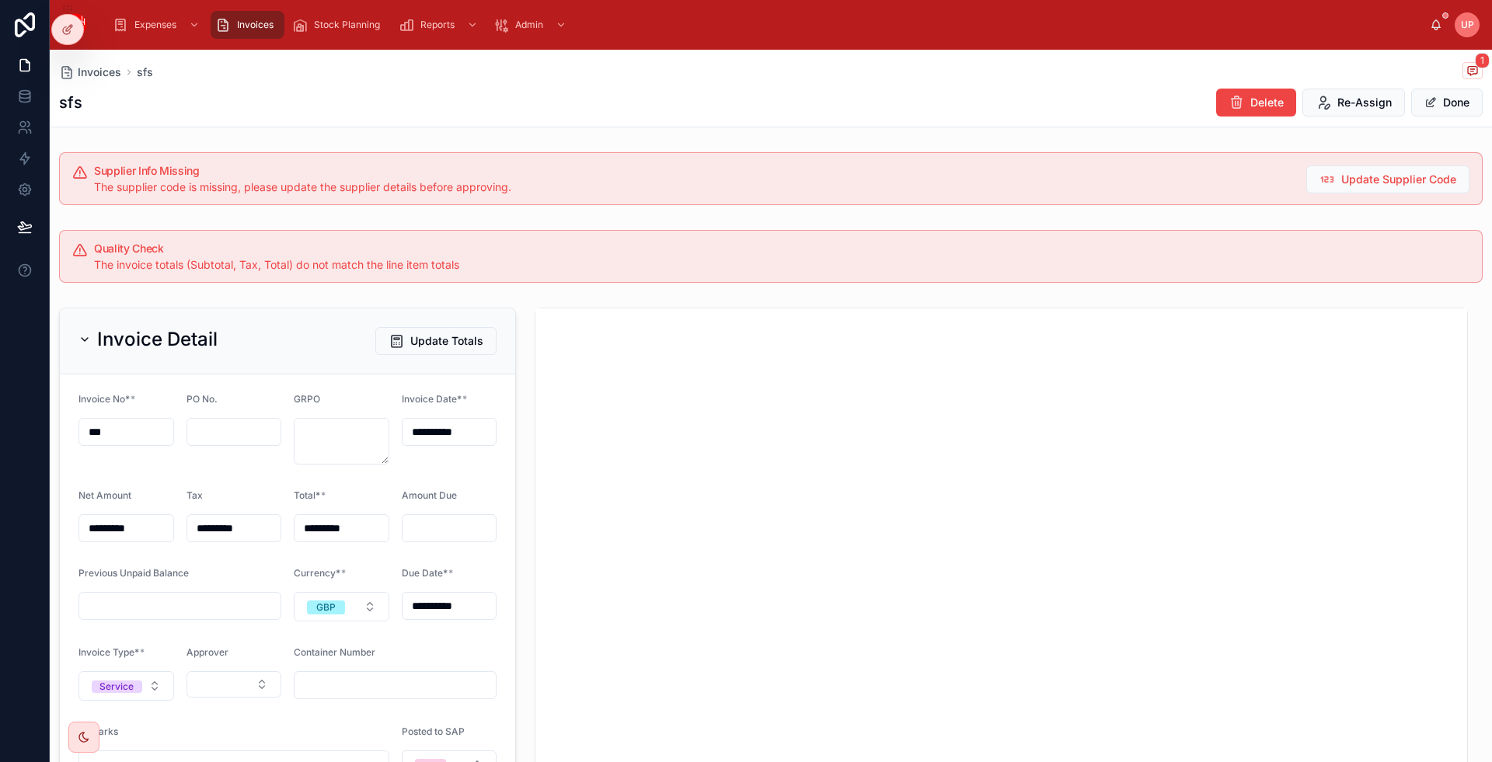
click at [242, 29] on span "Invoices" at bounding box center [255, 25] width 37 height 12
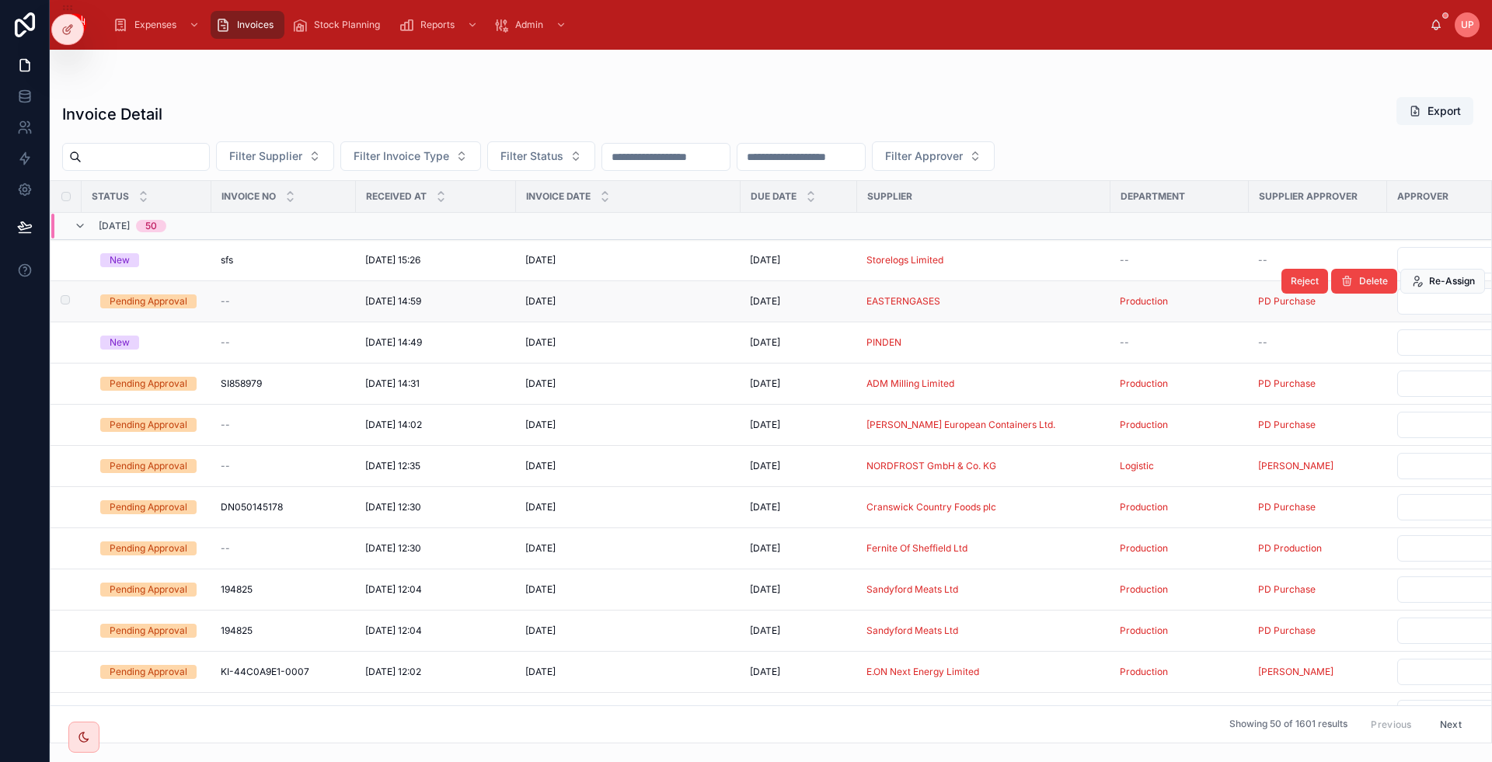
click at [124, 294] on td "Pending Approval" at bounding box center [147, 301] width 130 height 41
click at [133, 301] on div "Pending Approval" at bounding box center [149, 302] width 78 height 14
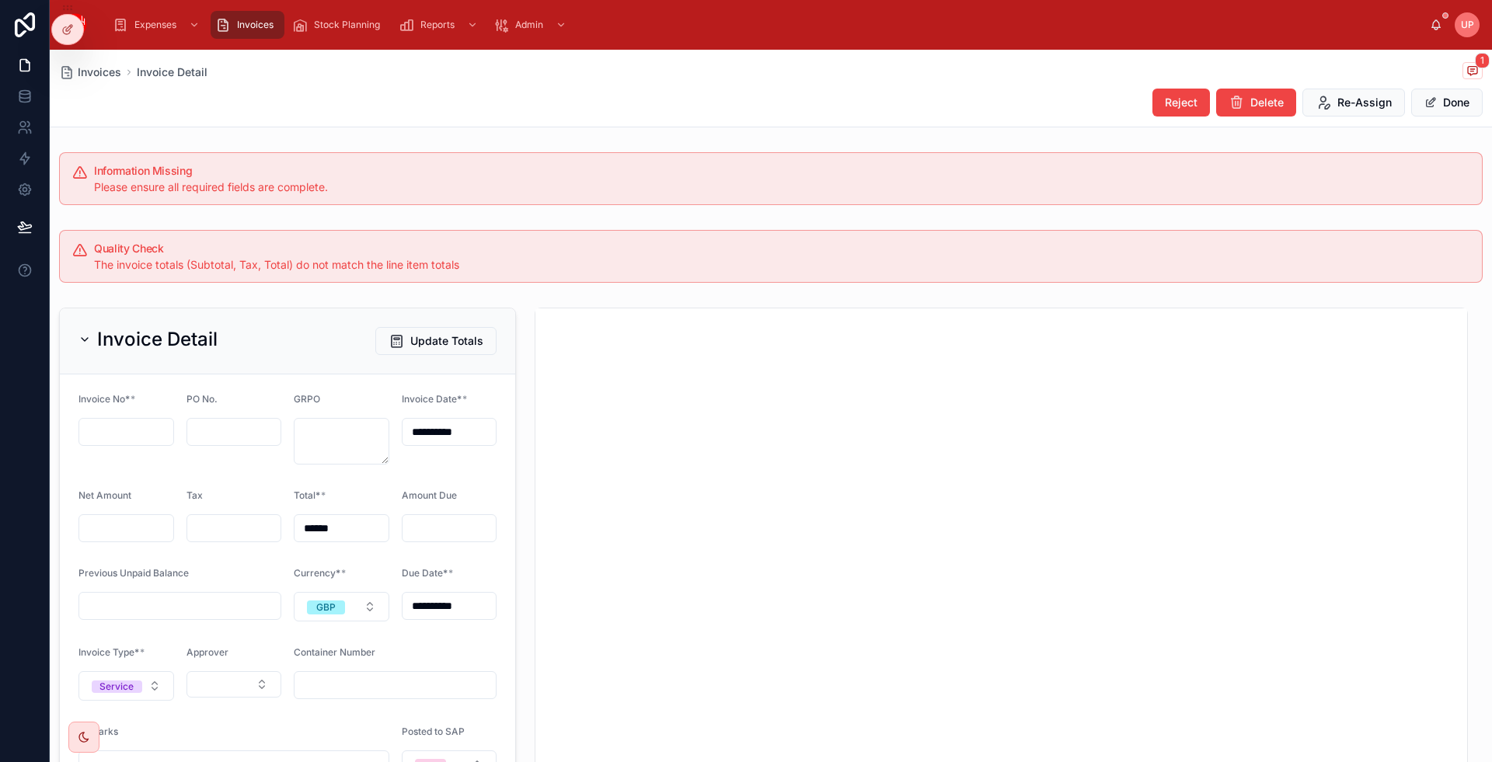
scroll to position [495, 0]
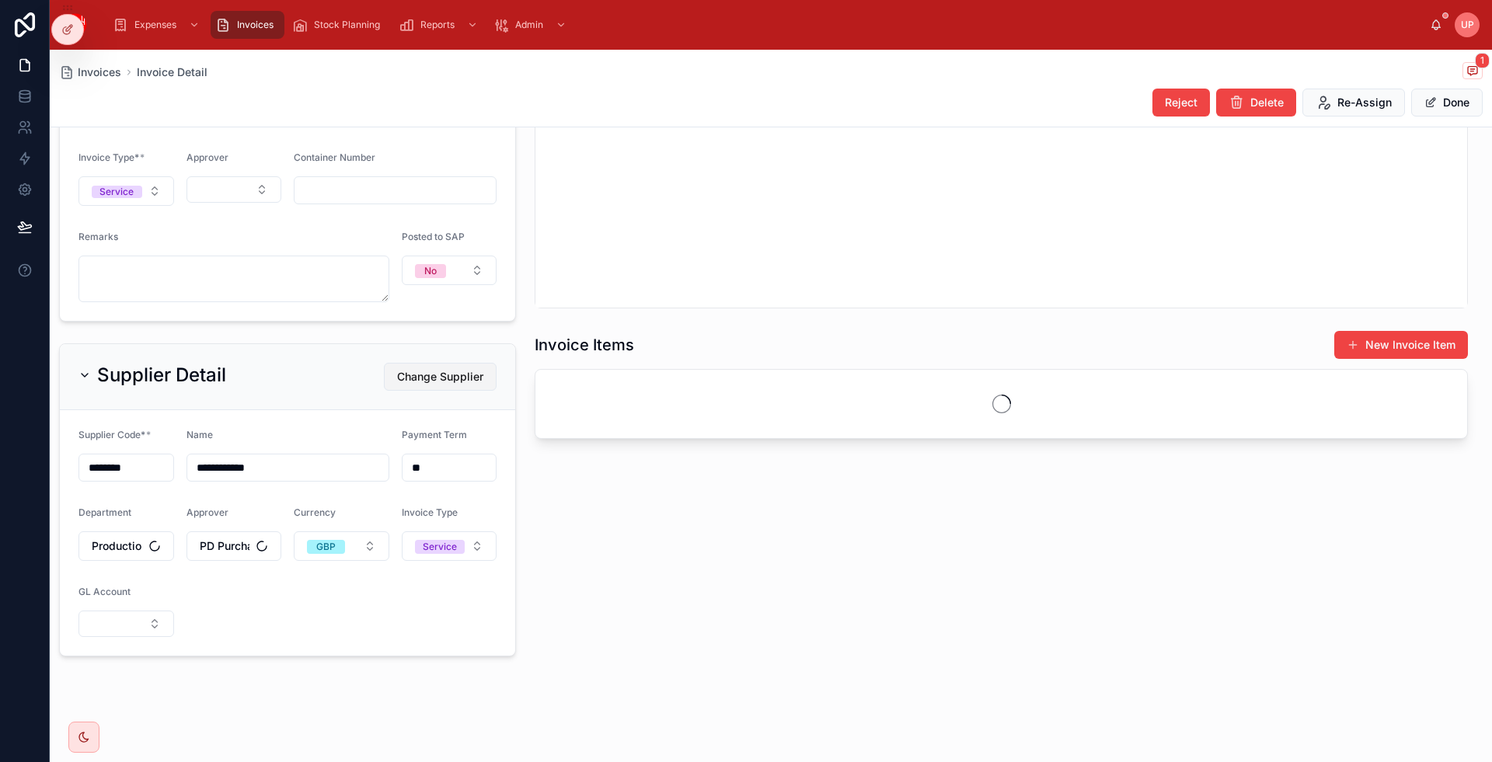
click at [451, 375] on span "Change Supplier" at bounding box center [440, 377] width 86 height 16
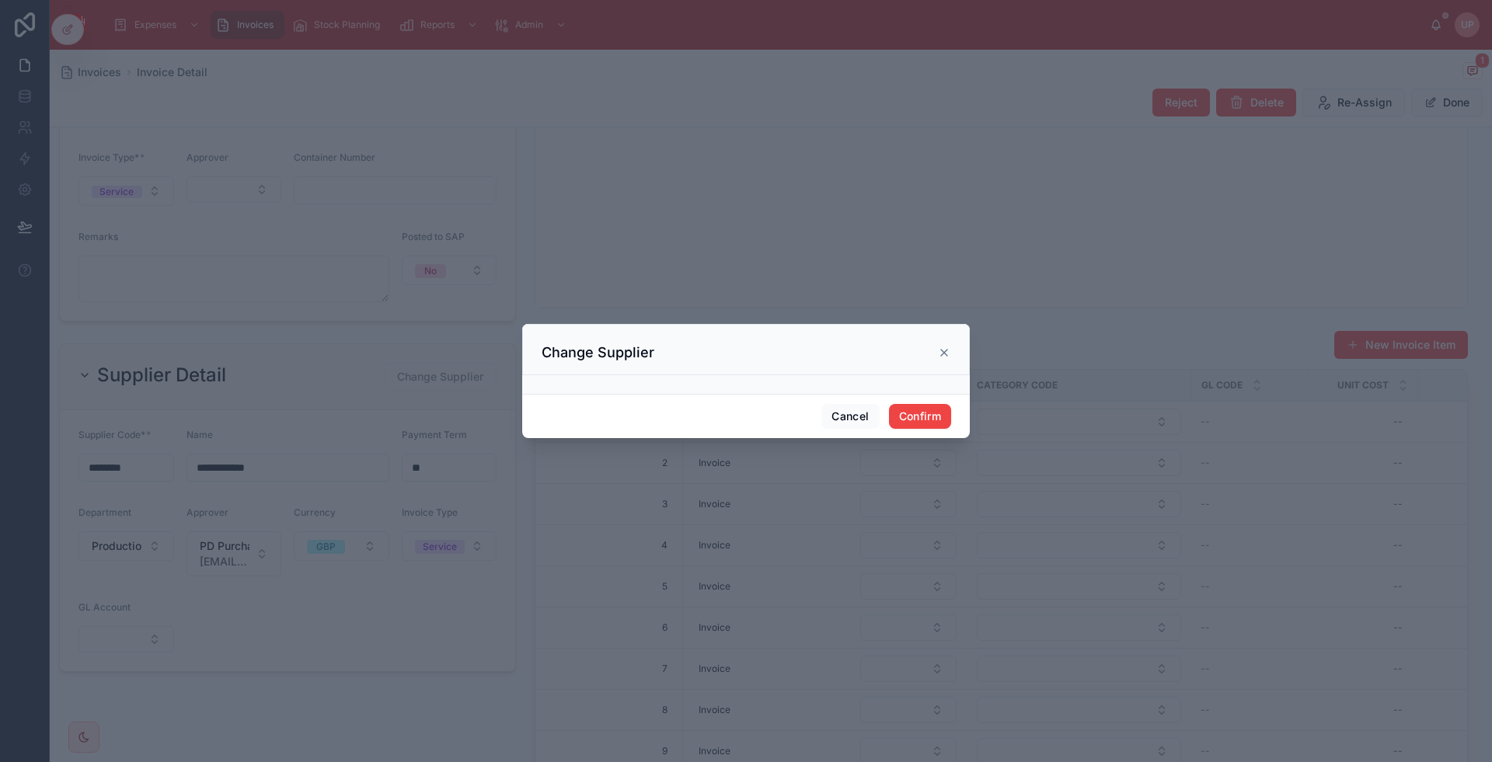
click at [626, 382] on div at bounding box center [746, 384] width 448 height 19
click at [848, 415] on button "Cancel" at bounding box center [850, 416] width 58 height 25
